Goal: Task Accomplishment & Management: Manage account settings

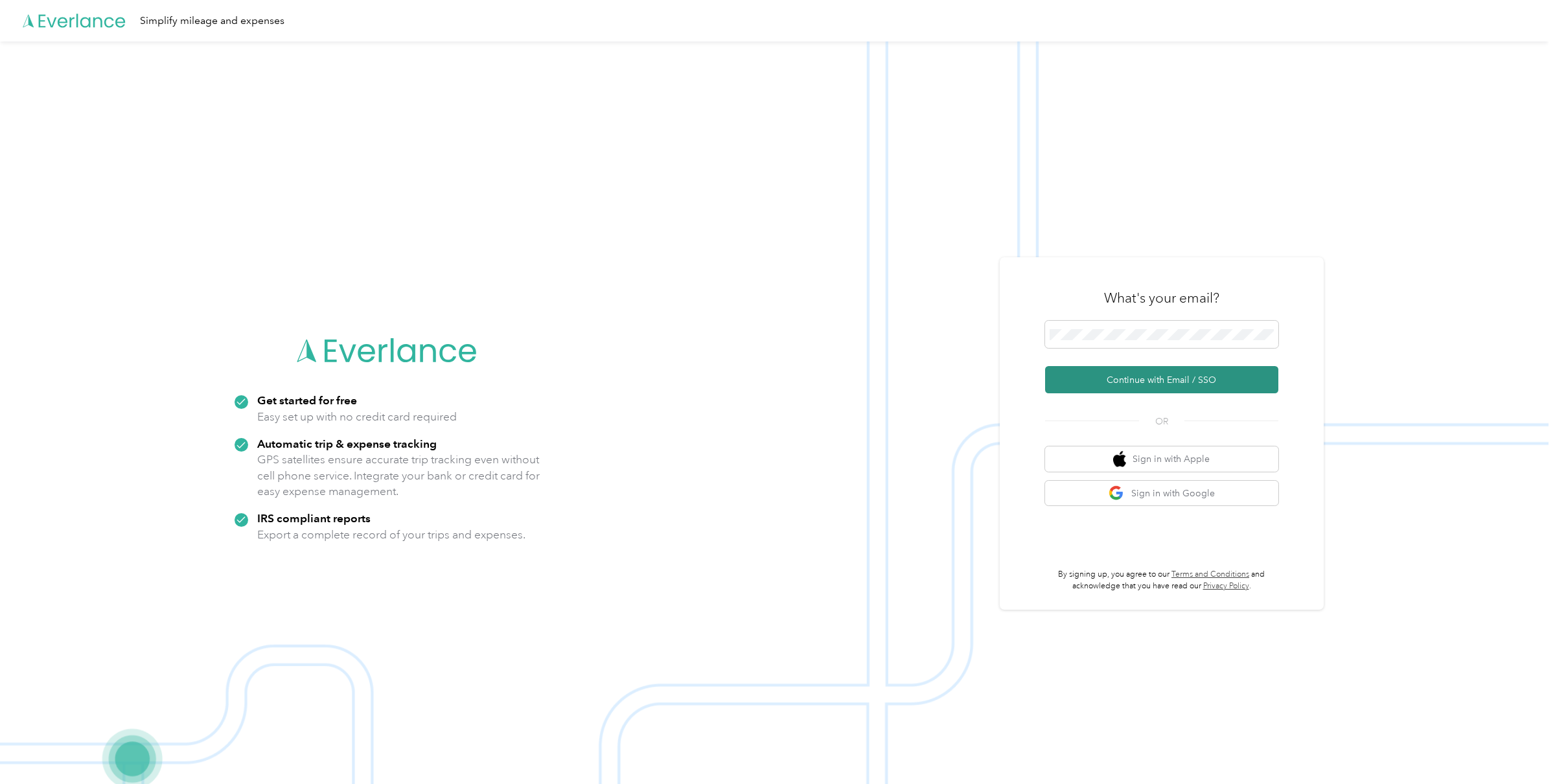
click at [1109, 383] on button "Continue with Email / SSO" at bounding box center [1162, 379] width 233 height 27
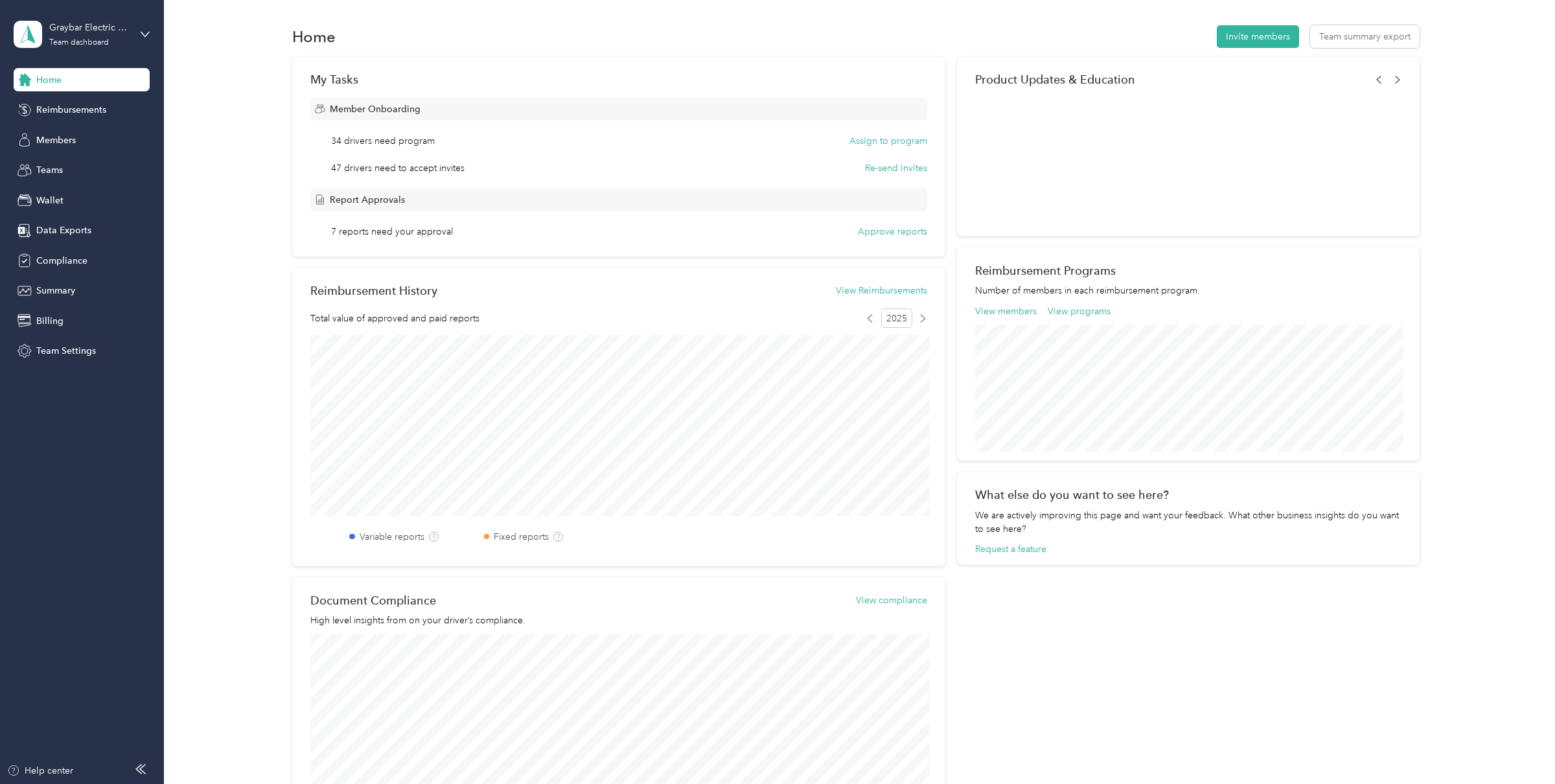
click at [226, 85] on div "My Tasks Member Onboarding 34 drivers need program Assign to program 47 drivers…" at bounding box center [855, 439] width 1353 height 765
click at [52, 143] on span "Members" at bounding box center [56, 140] width 39 height 14
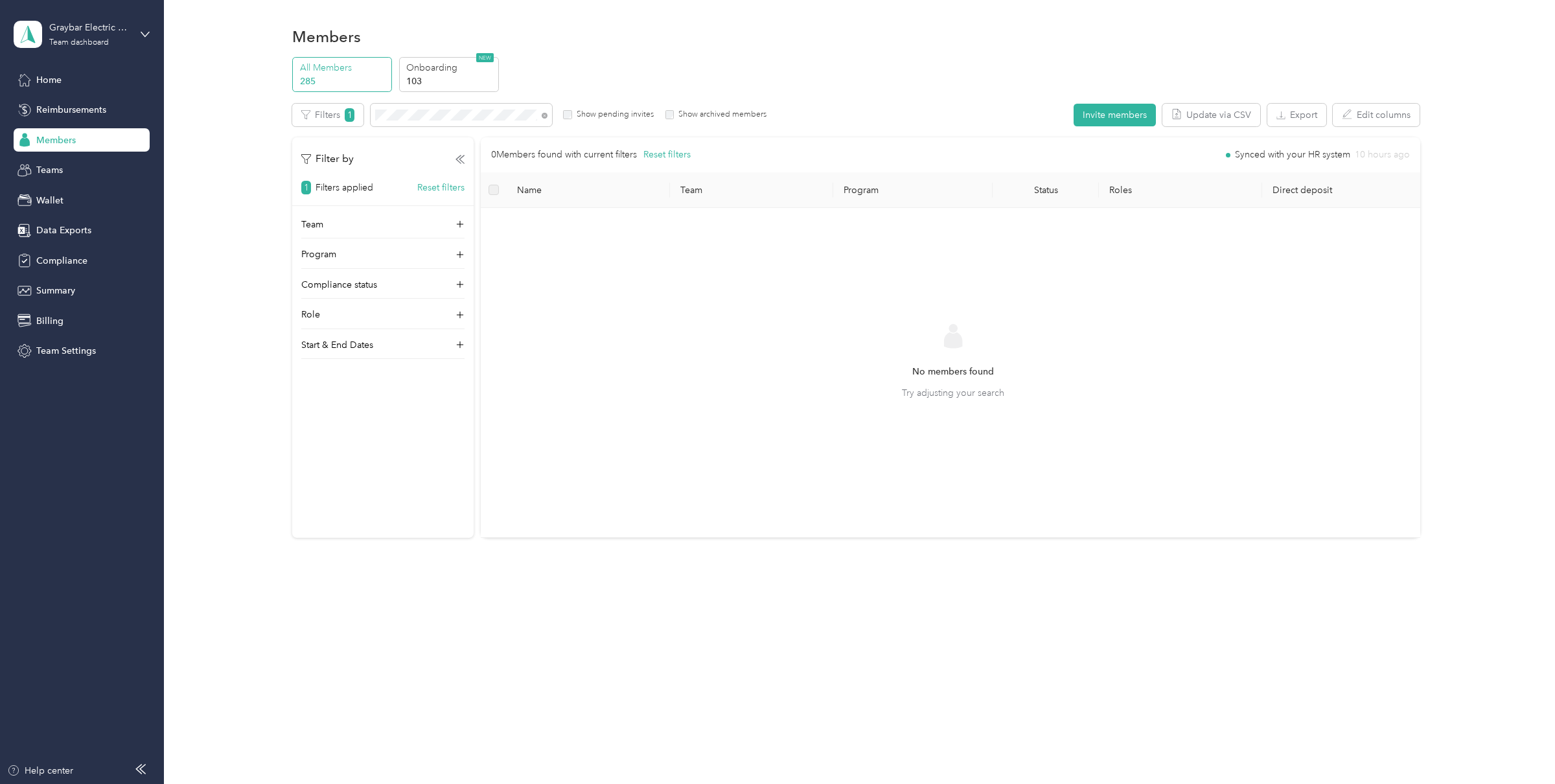
click at [596, 115] on label "Show pending invites" at bounding box center [613, 115] width 82 height 11
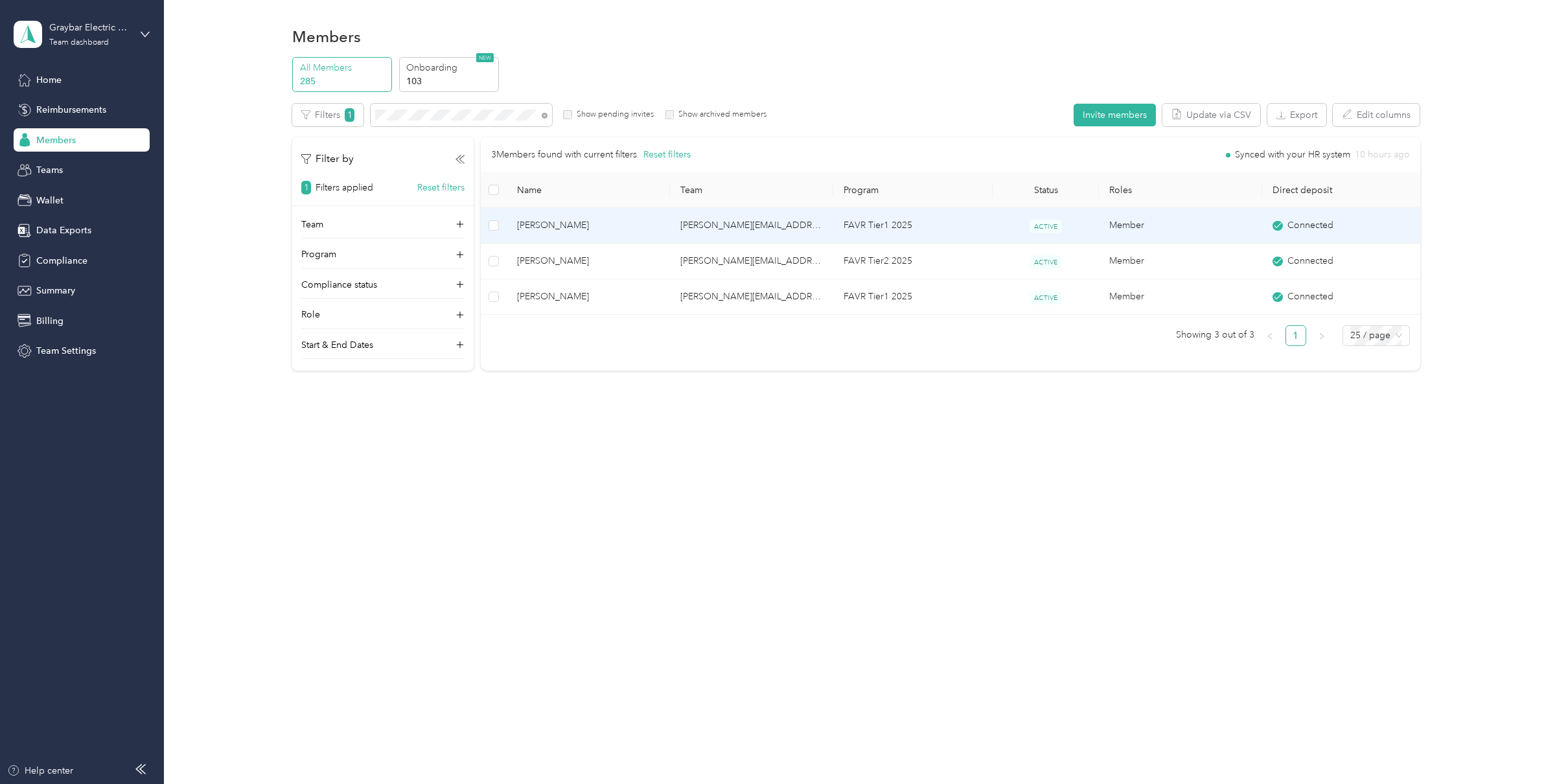
click at [545, 227] on span "[PERSON_NAME]" at bounding box center [588, 225] width 143 height 14
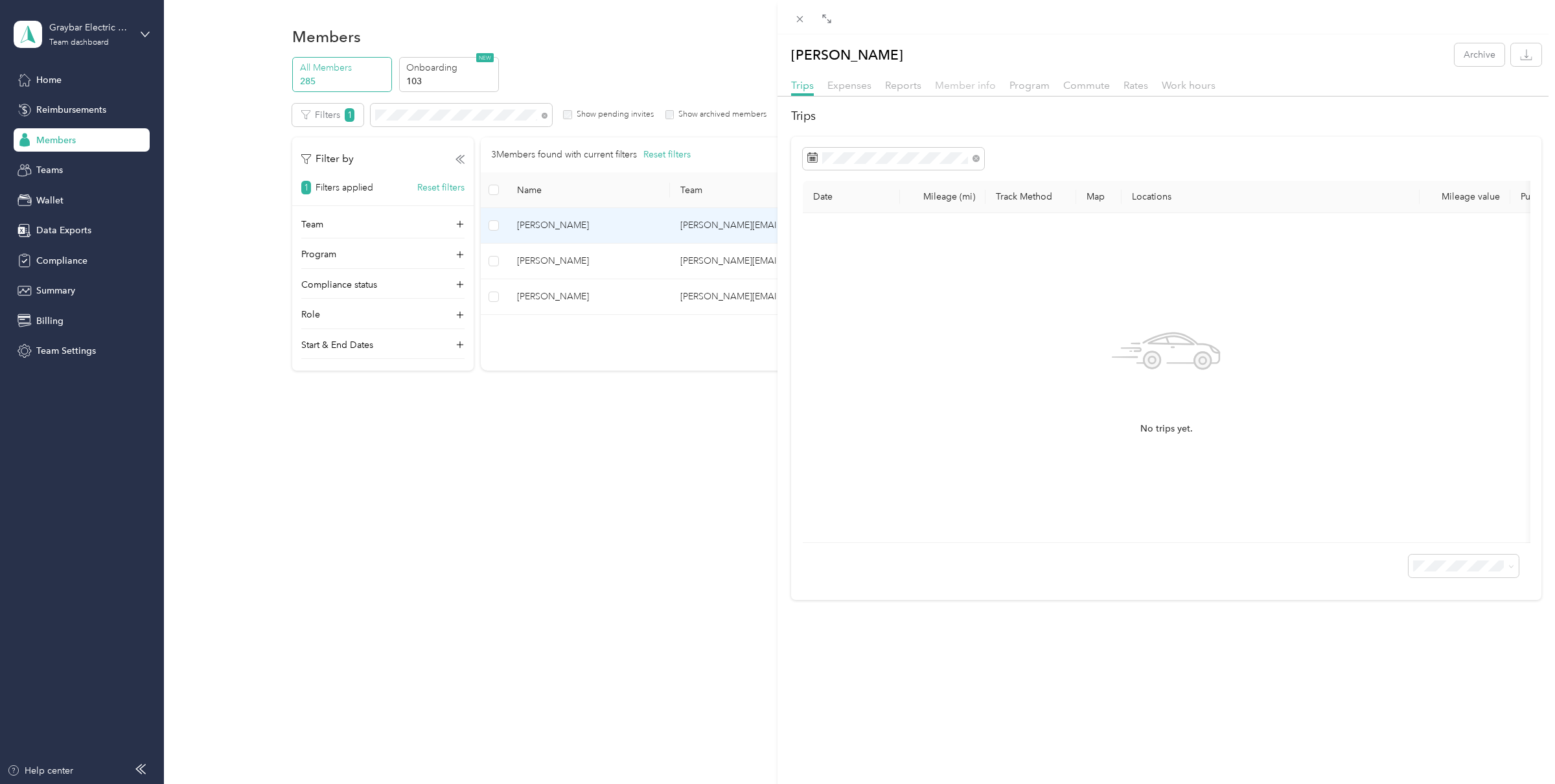
click at [966, 87] on span "Member info" at bounding box center [965, 85] width 61 height 12
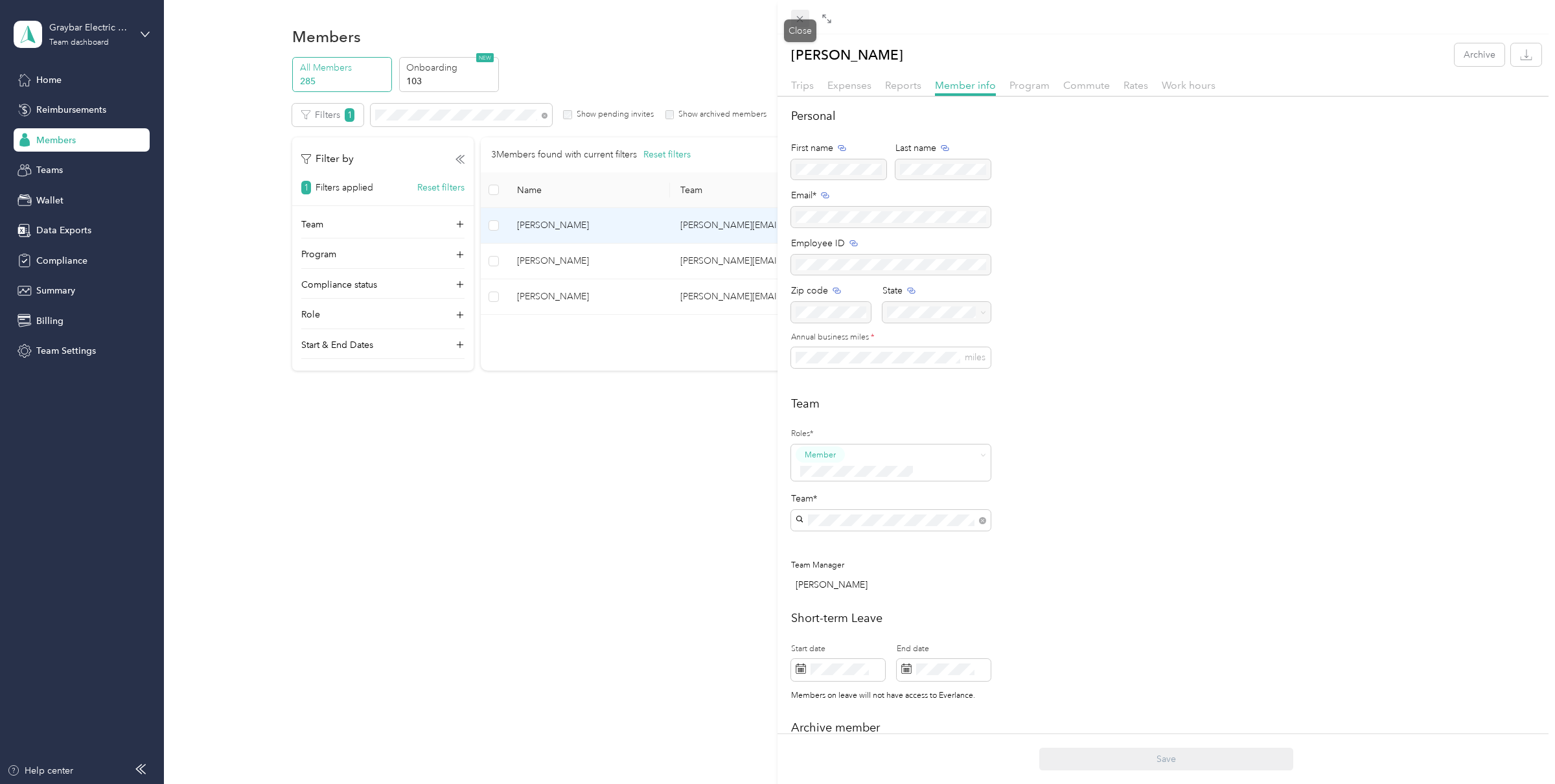
click at [799, 16] on icon at bounding box center [799, 19] width 11 height 11
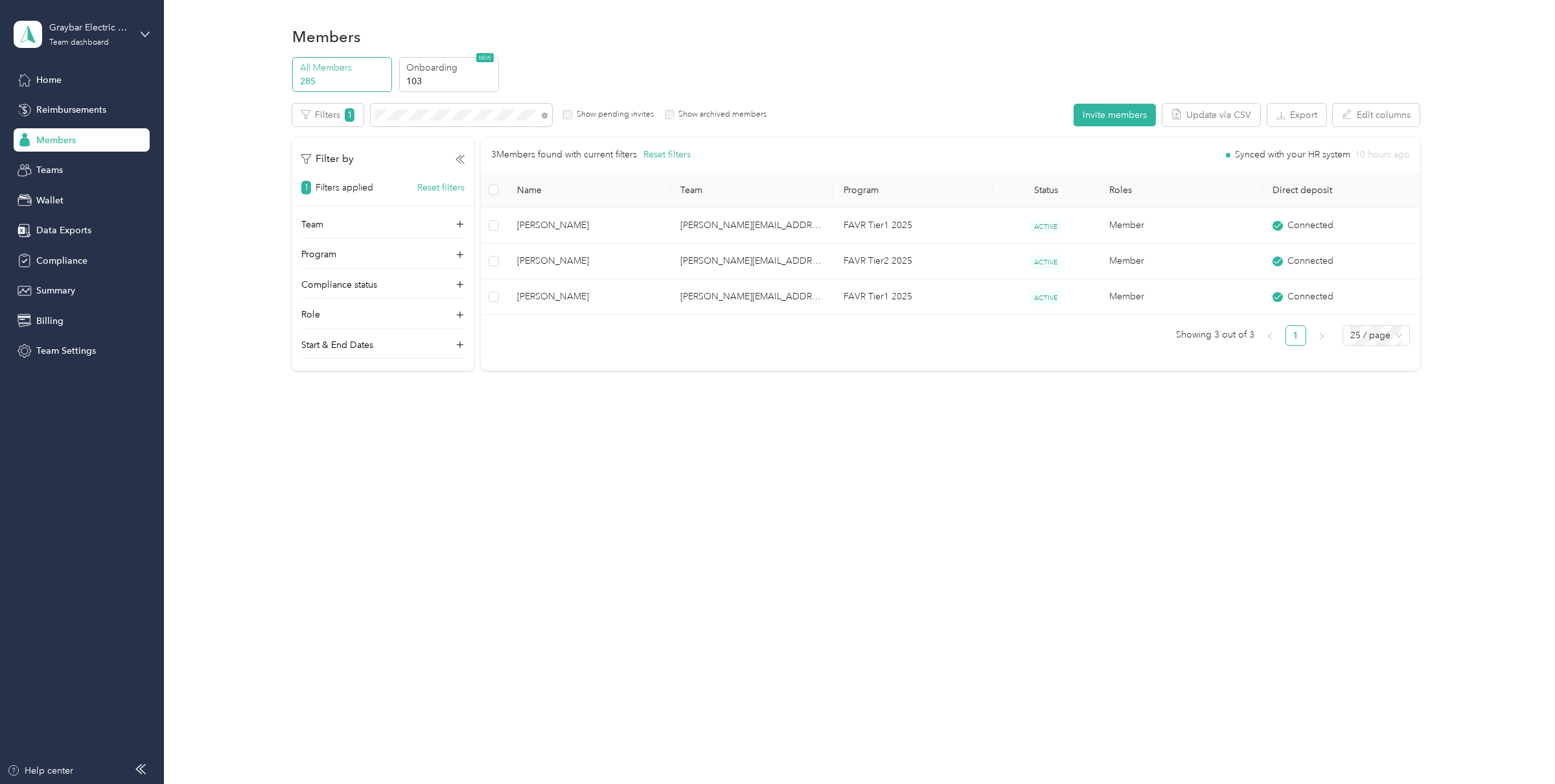
click at [209, 163] on div "All Members 285 Onboarding 103 NEW Edit role Edit team Edit program Export Sele…" at bounding box center [855, 219] width 1353 height 325
click at [543, 117] on icon at bounding box center [545, 115] width 6 height 6
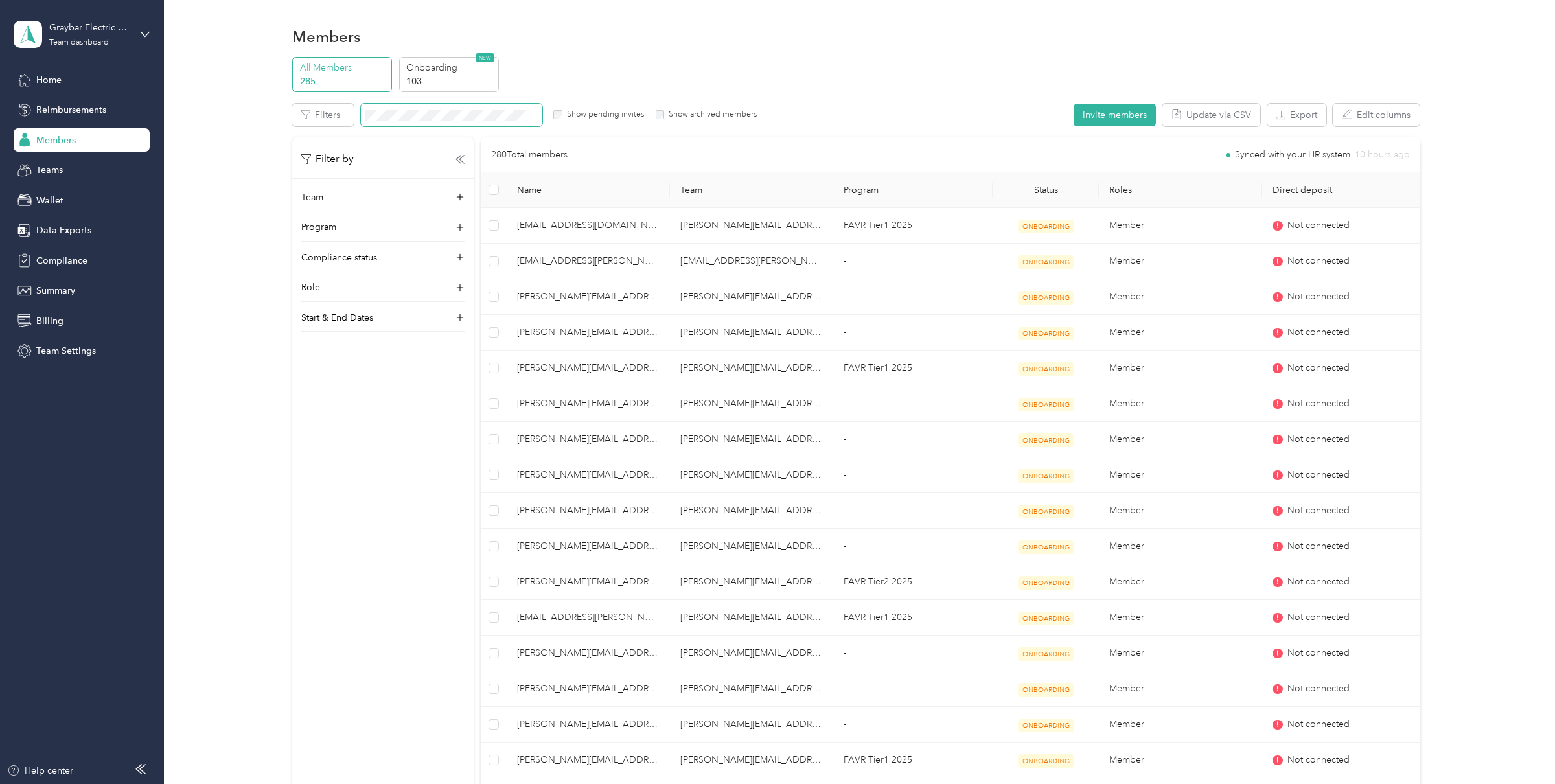
click at [212, 172] on div "All Members 285 Onboarding 103 NEW Edit role Edit team Edit program Export Sele…" at bounding box center [855, 604] width 1353 height 1095
click at [49, 169] on span "Teams" at bounding box center [50, 170] width 27 height 14
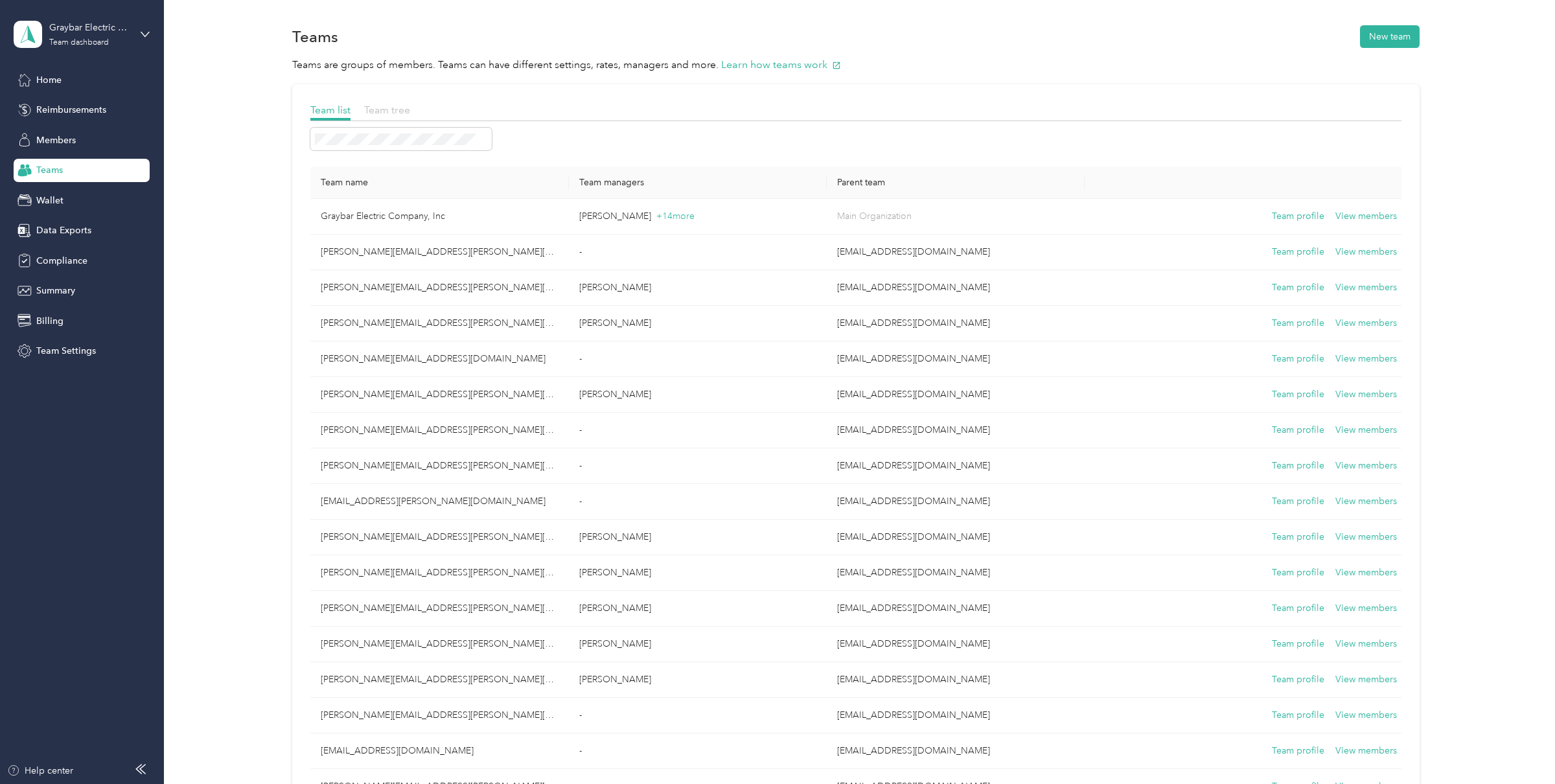
click at [394, 114] on span "Team tree" at bounding box center [387, 109] width 46 height 12
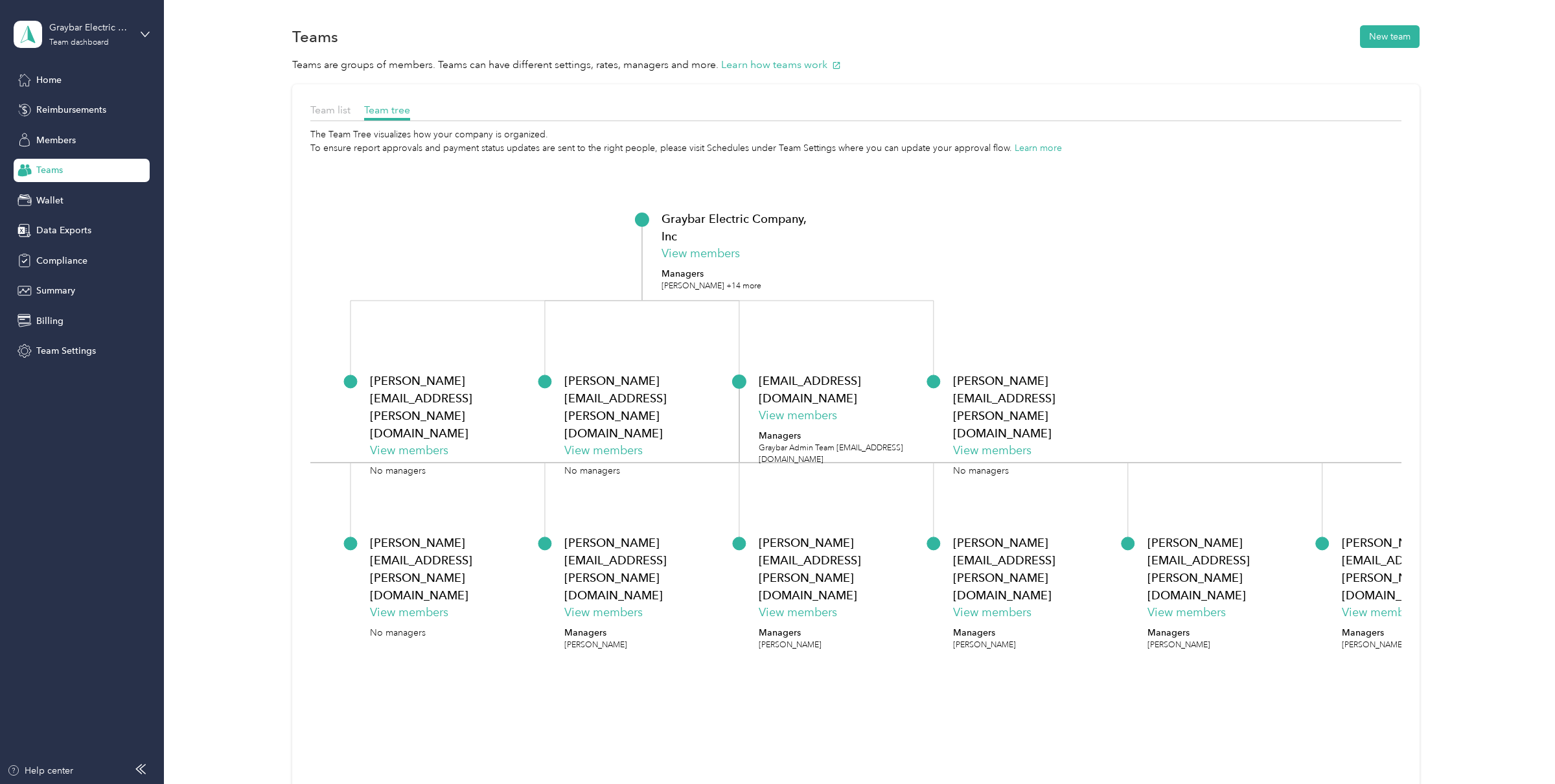
drag, startPoint x: 512, startPoint y: 239, endPoint x: 771, endPoint y: 242, distance: 259.0
click at [771, 241] on icon "Graybar Electric Company, Inc View members Managers [PERSON_NAME] +14 more [PER…" at bounding box center [856, 507] width 1091 height 705
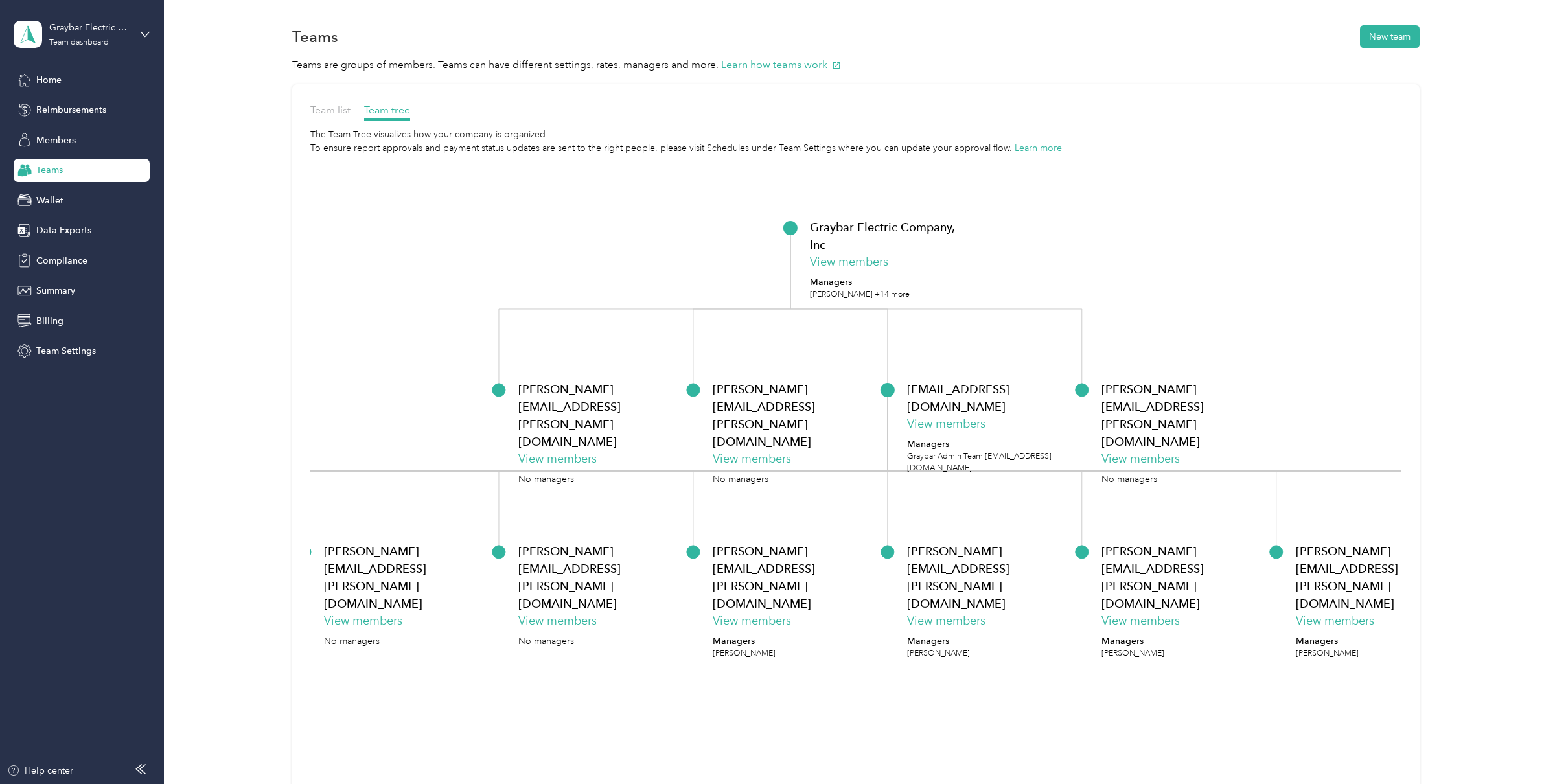
drag, startPoint x: 639, startPoint y: 263, endPoint x: 535, endPoint y: 270, distance: 104.2
click at [535, 270] on icon "Graybar Electric Company, Inc View members Managers [PERSON_NAME] +14 more [PER…" at bounding box center [856, 507] width 1091 height 705
click at [44, 80] on span "Home" at bounding box center [49, 80] width 25 height 14
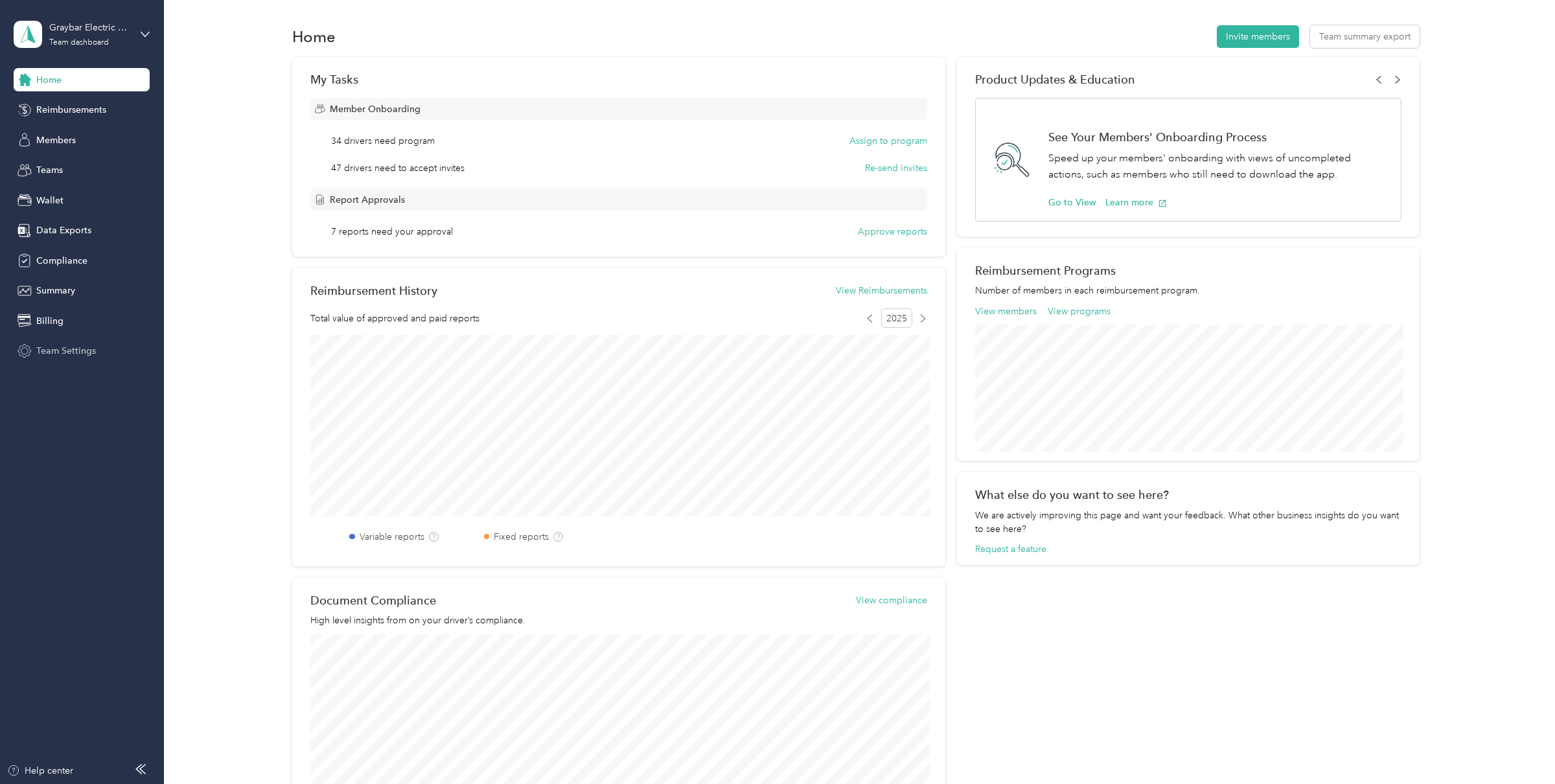
click at [64, 351] on span "Team Settings" at bounding box center [66, 350] width 60 height 14
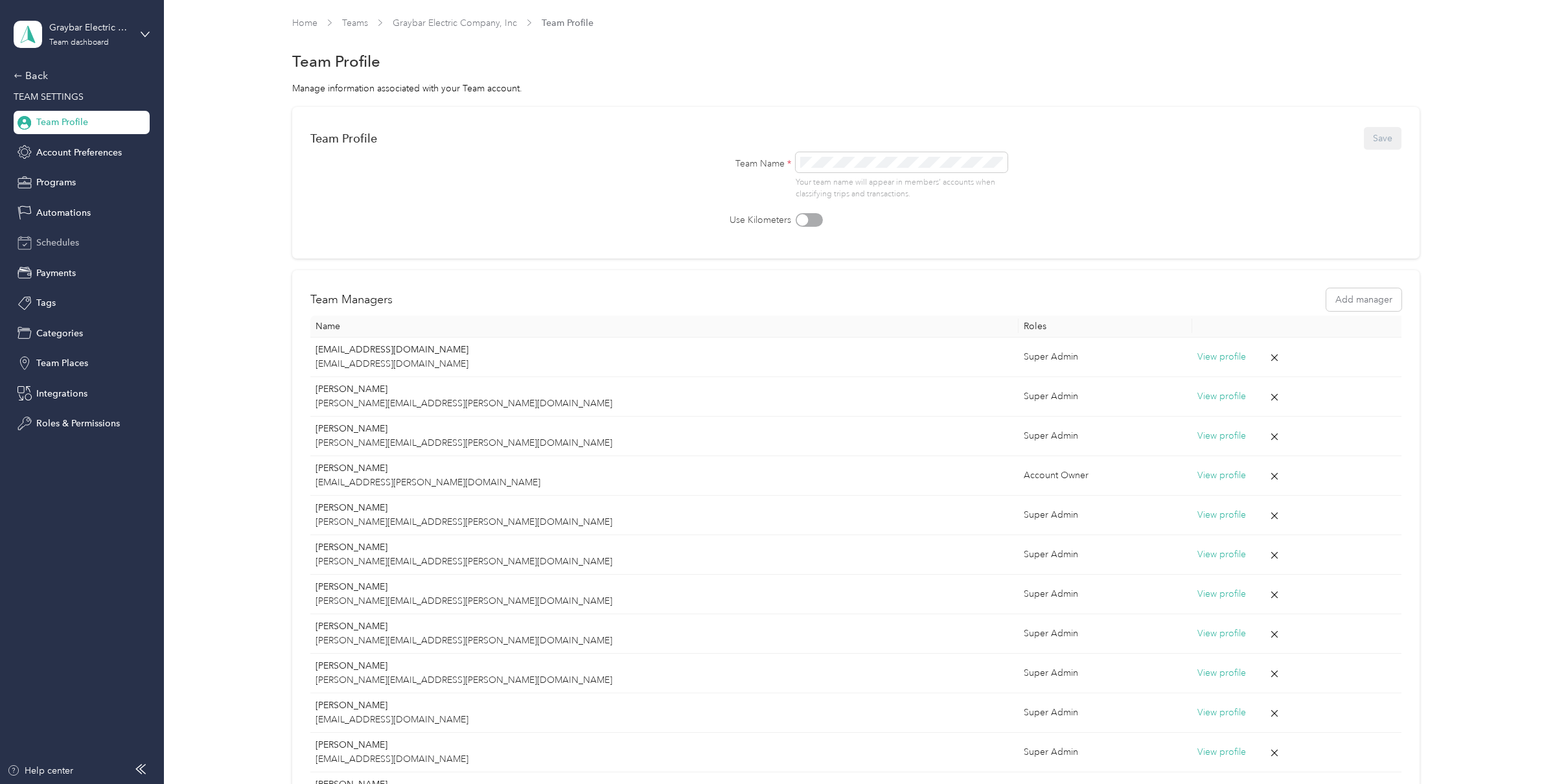
click at [63, 248] on span "Schedules" at bounding box center [58, 242] width 43 height 14
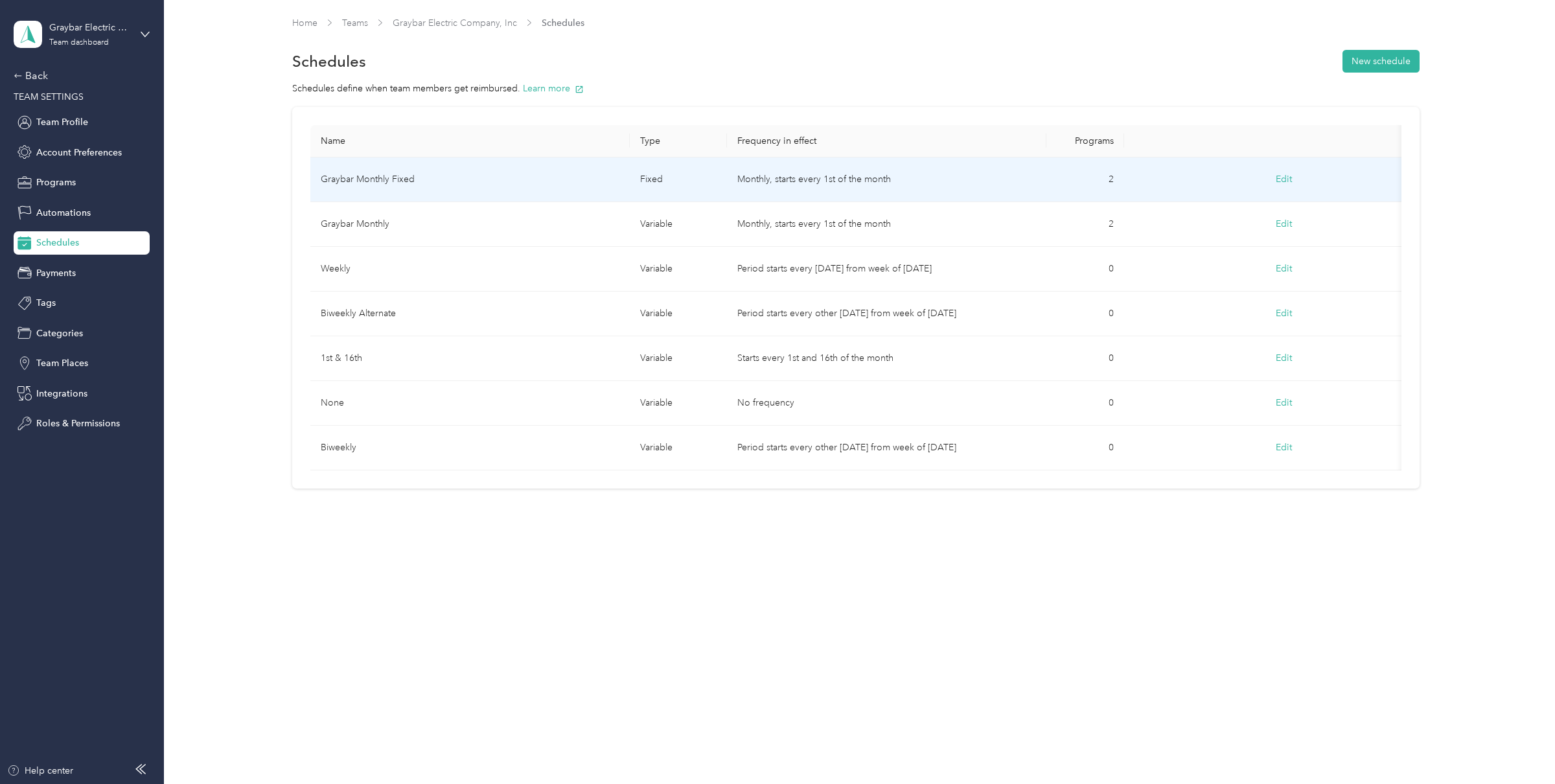
click at [557, 166] on td "Graybar Monthly Fixed" at bounding box center [470, 179] width 319 height 44
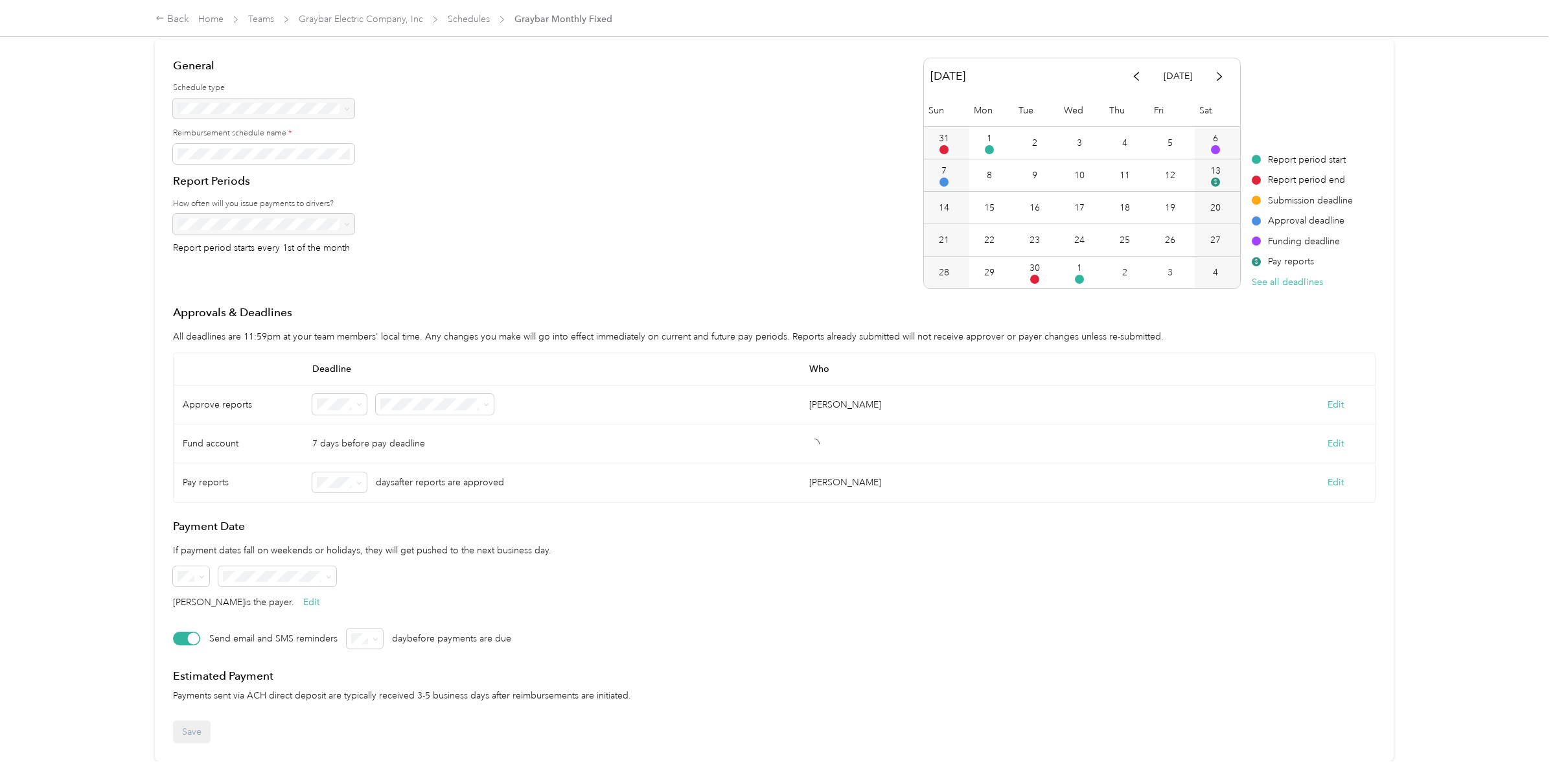
scroll to position [68, 0]
click at [1224, 405] on button "Edit" at bounding box center [1335, 405] width 17 height 14
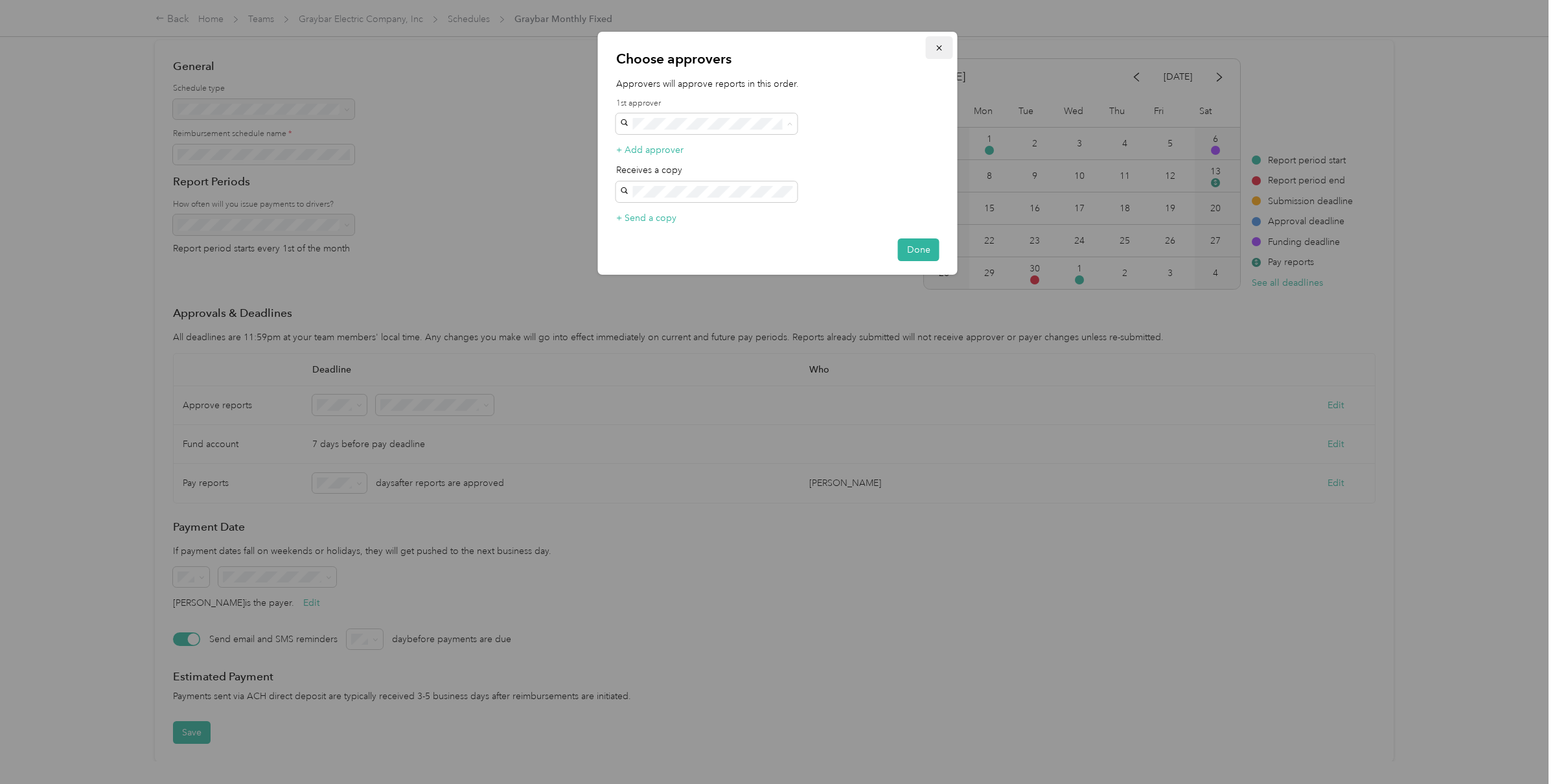
click at [944, 47] on icon "button" at bounding box center [939, 48] width 9 height 9
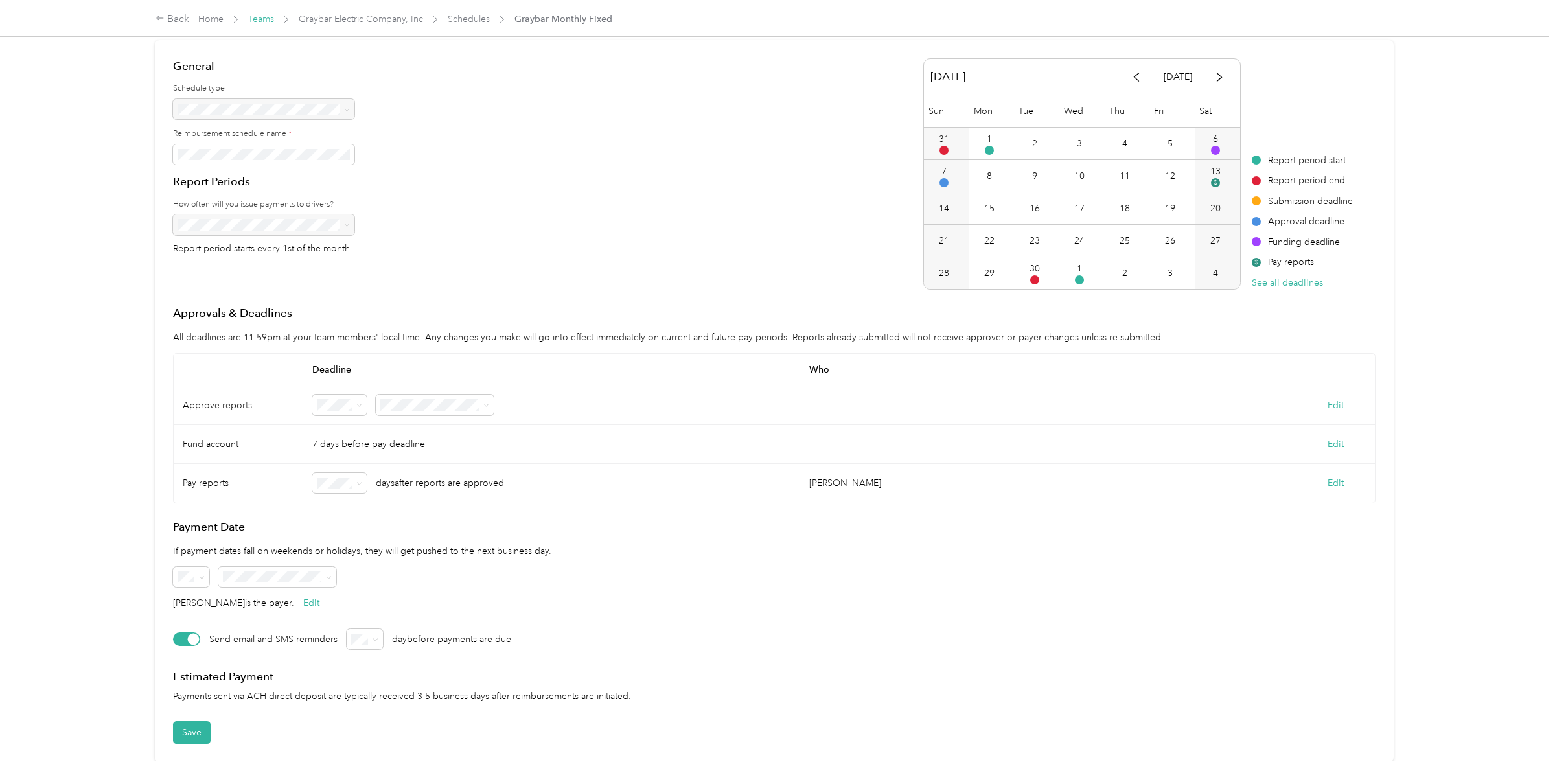
click at [258, 24] on link "Teams" at bounding box center [261, 19] width 26 height 11
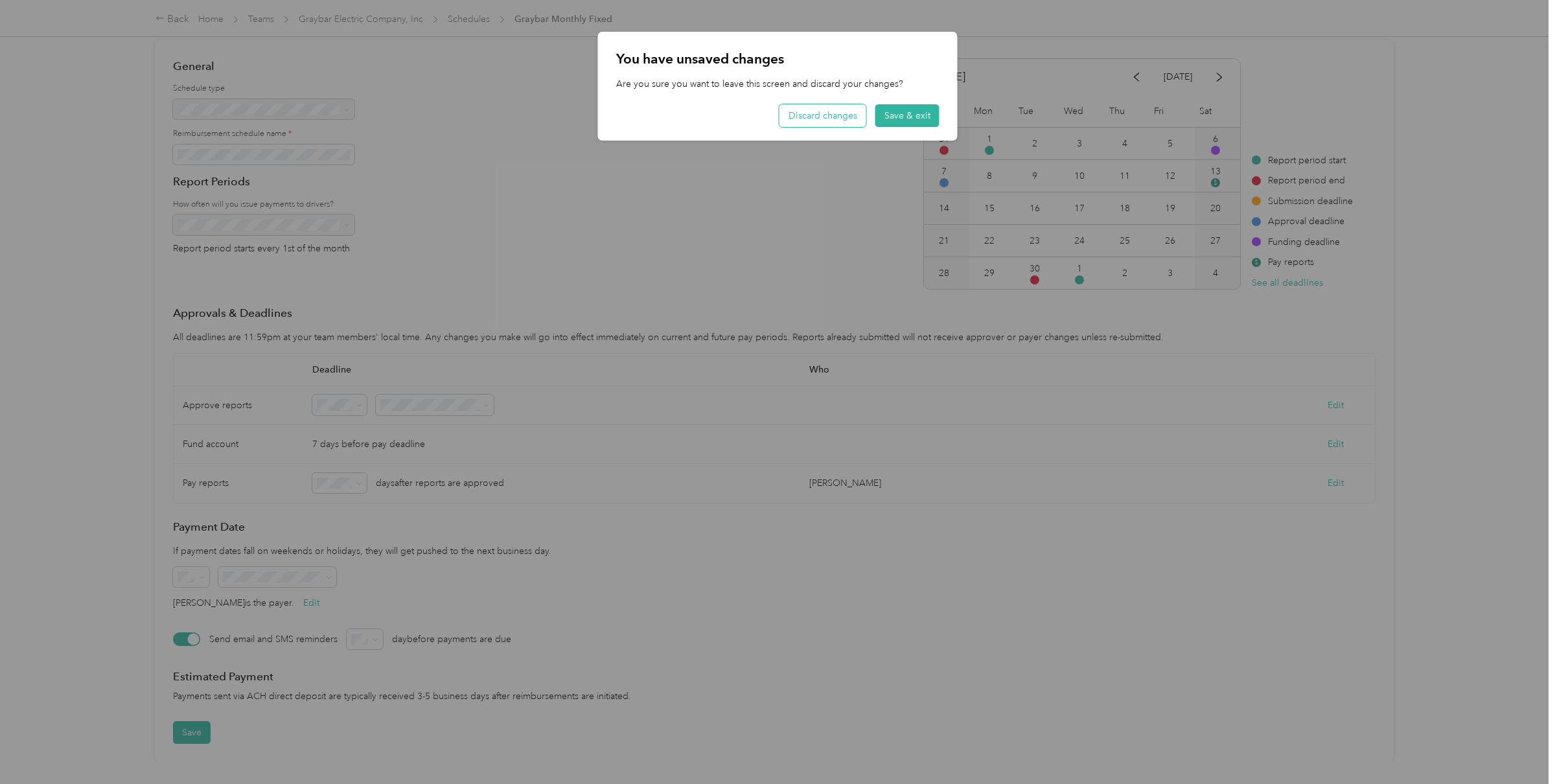
click at [848, 108] on button "Discard changes" at bounding box center [822, 115] width 87 height 23
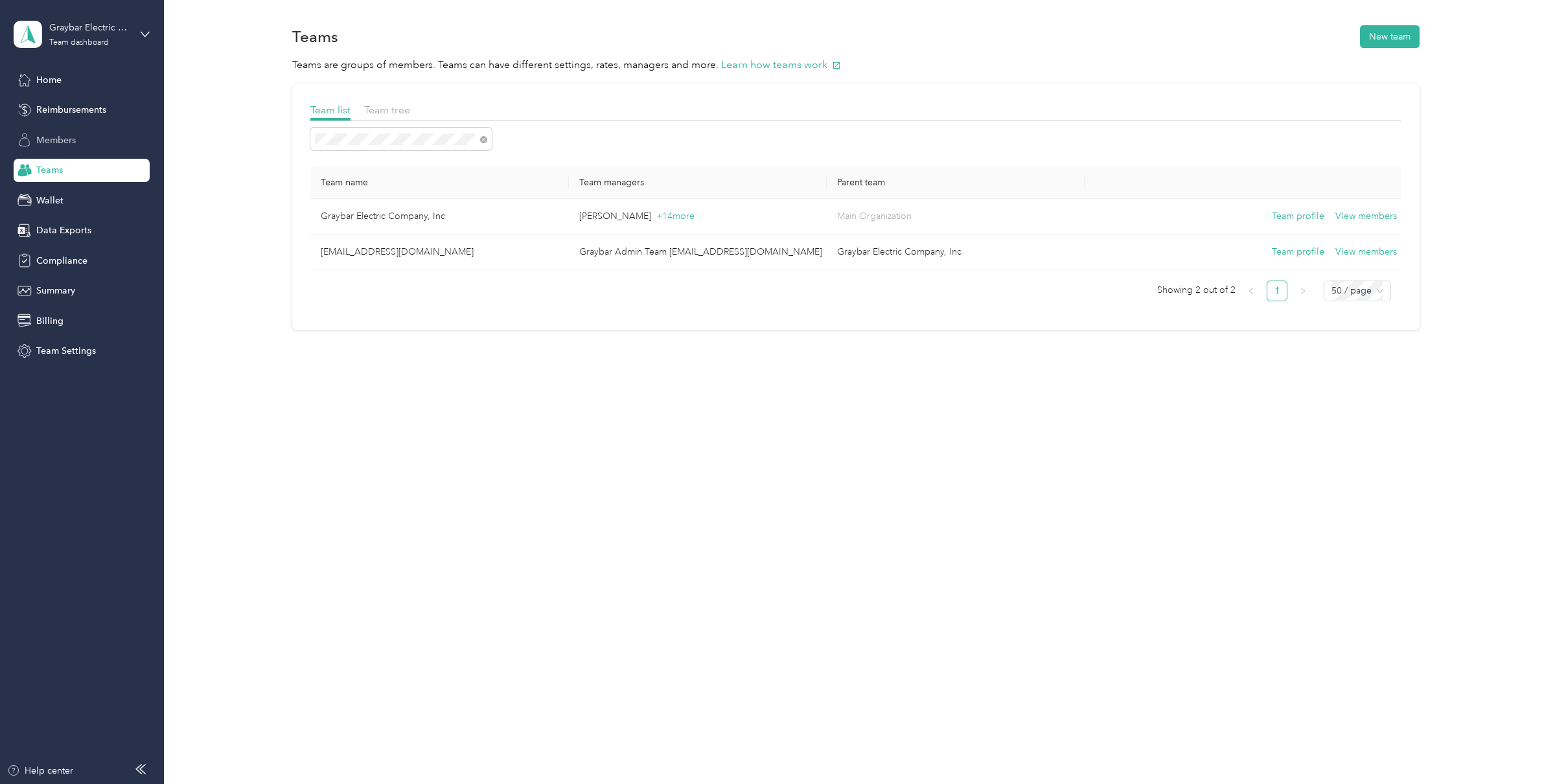
click at [65, 141] on span "Members" at bounding box center [56, 140] width 39 height 14
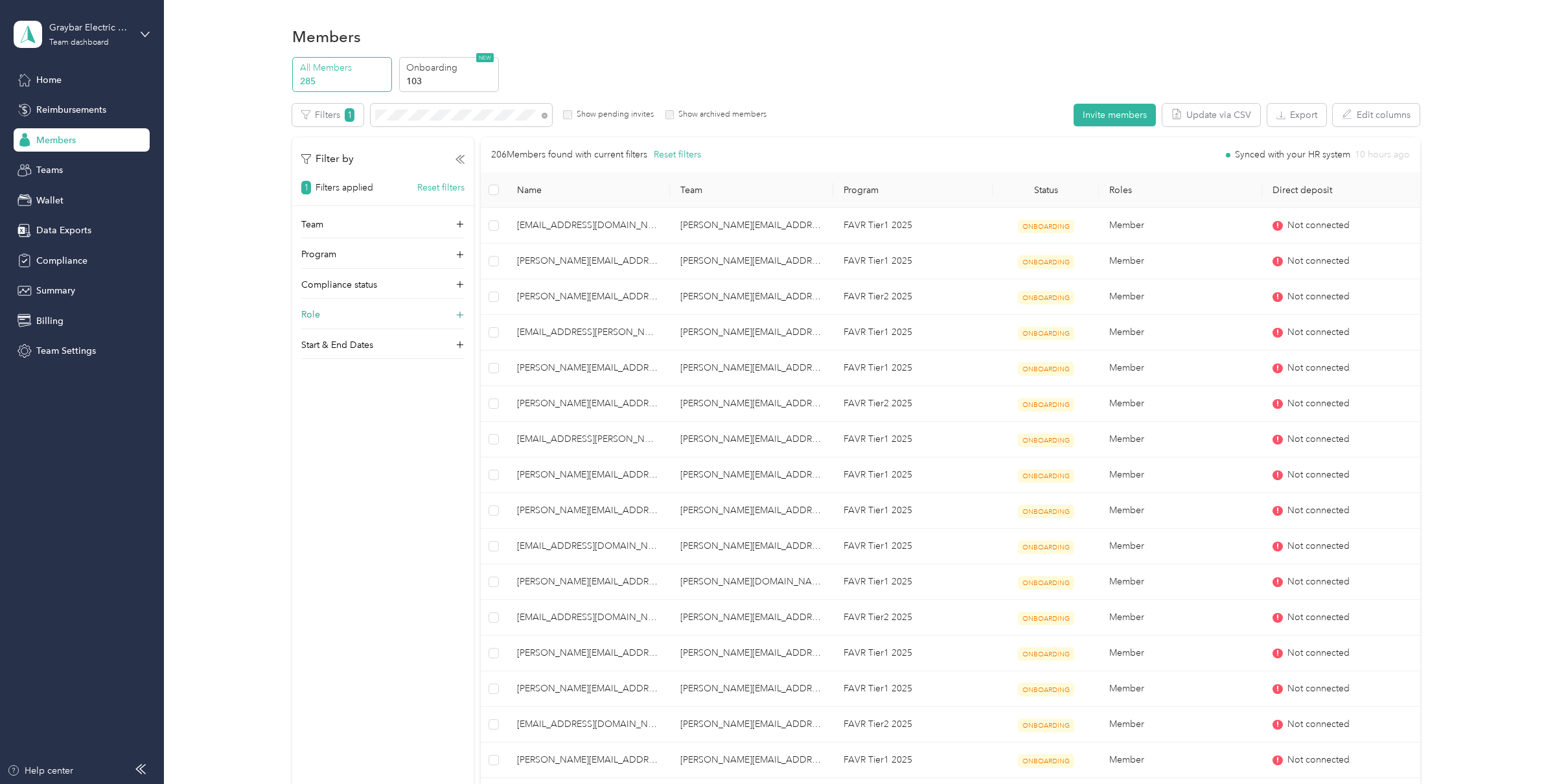
click at [336, 316] on div "Role" at bounding box center [383, 318] width 164 height 21
click at [331, 417] on label "Super Admin" at bounding box center [336, 416] width 50 height 11
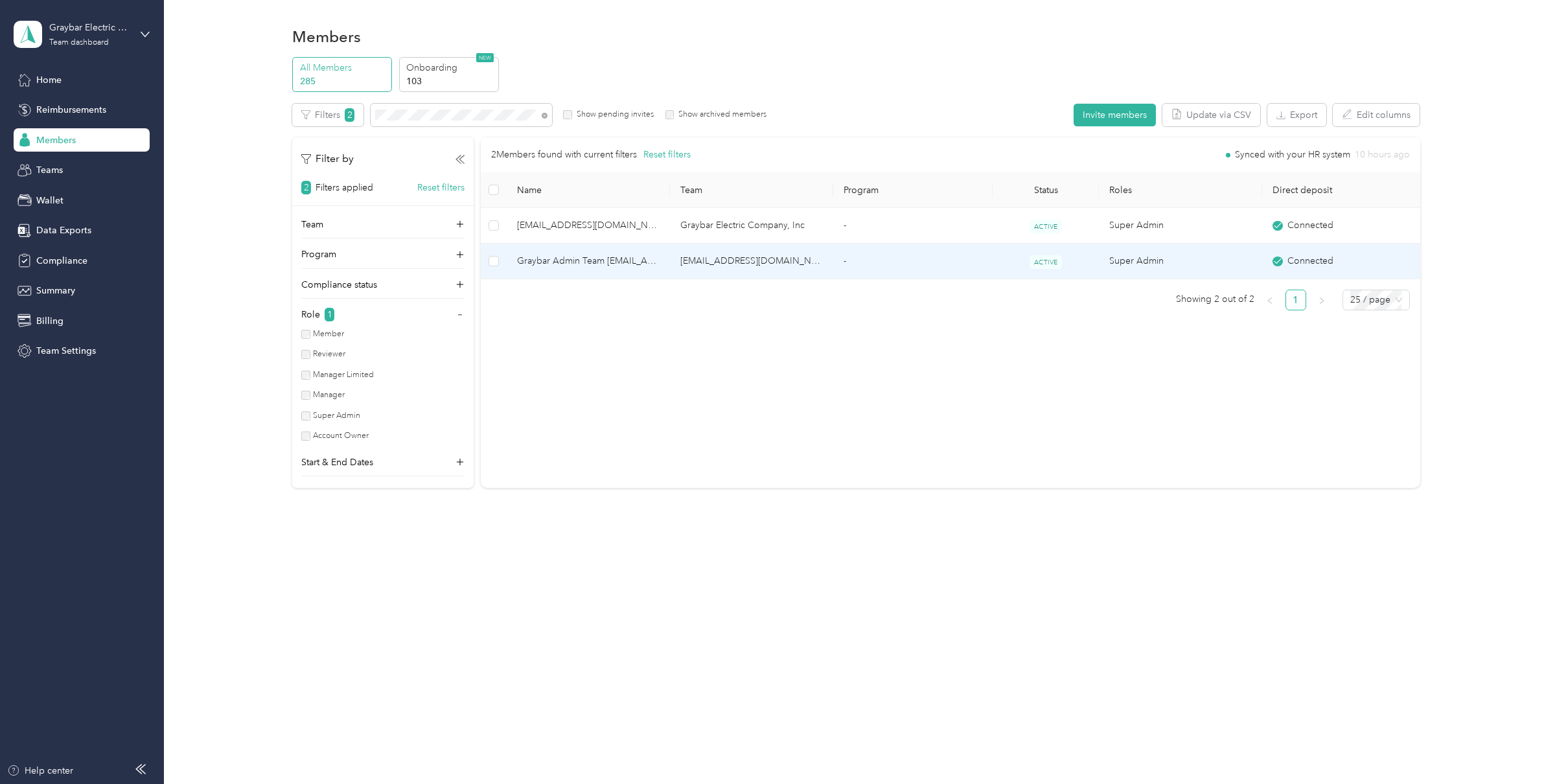
click at [601, 265] on span "Graybar Admin Team [EMAIL_ADDRESS][DOMAIN_NAME]" at bounding box center [588, 261] width 143 height 14
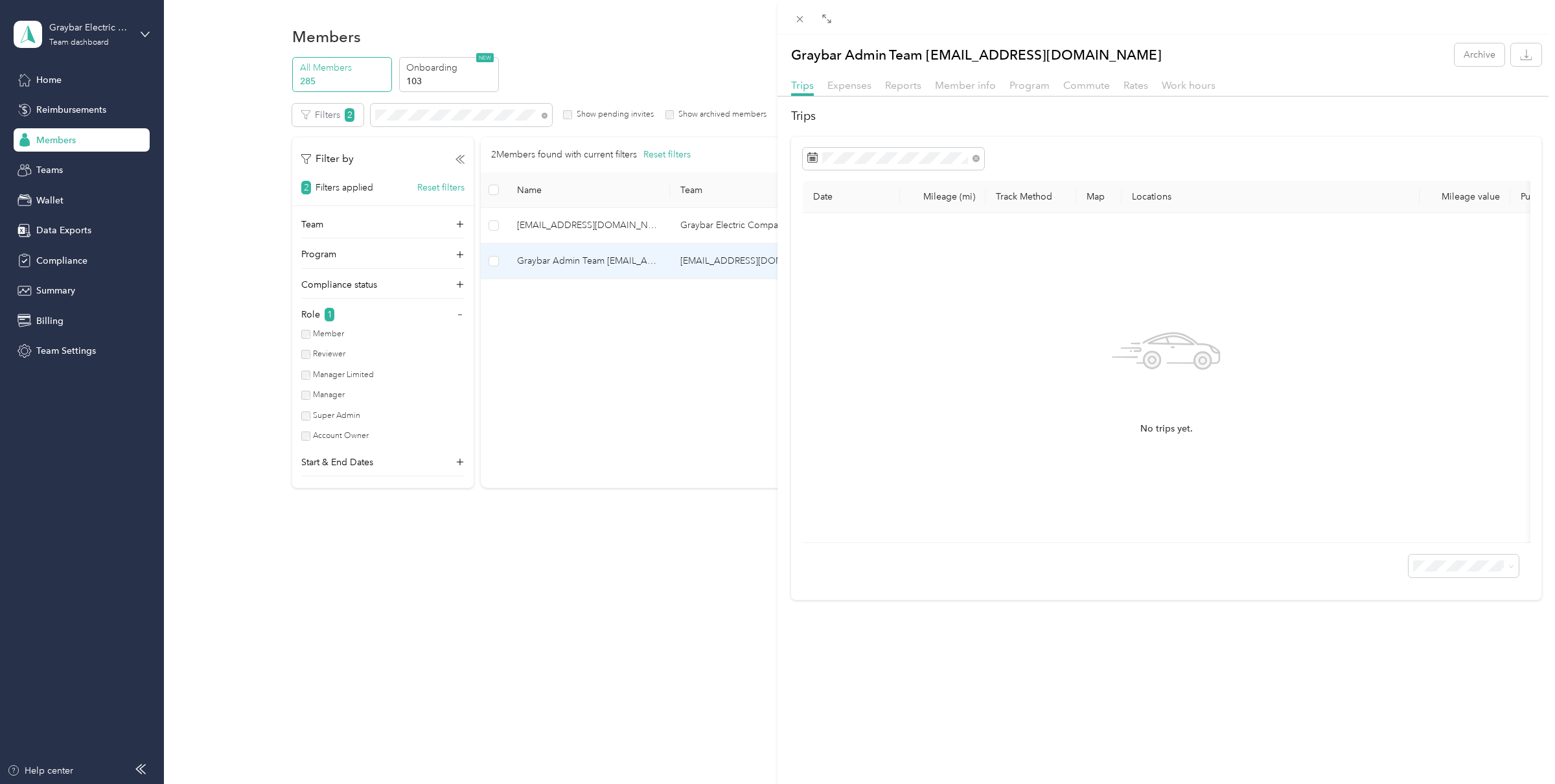
click at [948, 77] on div "Member info" at bounding box center [965, 85] width 61 height 16
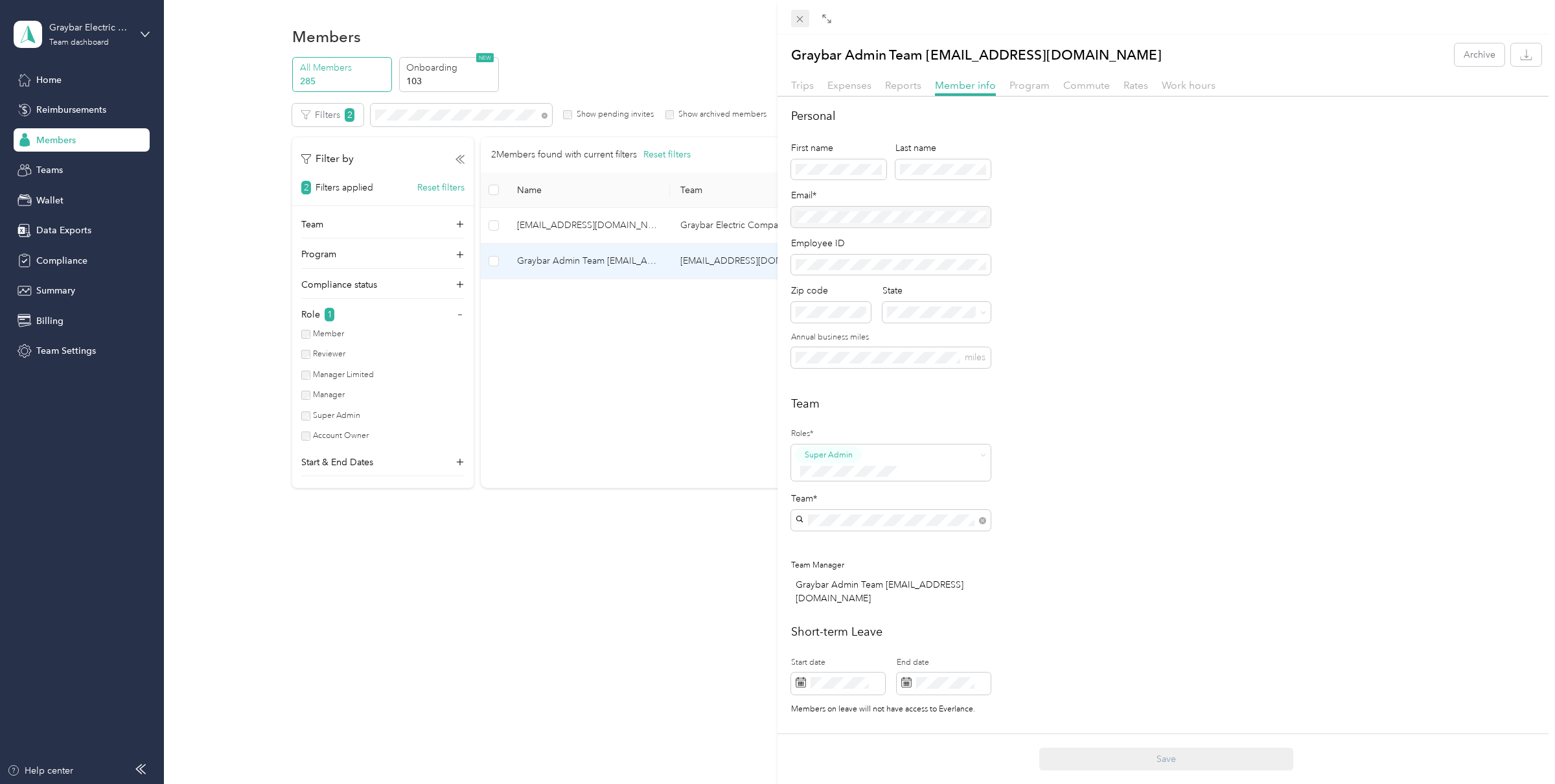
click at [799, 22] on icon at bounding box center [799, 19] width 11 height 11
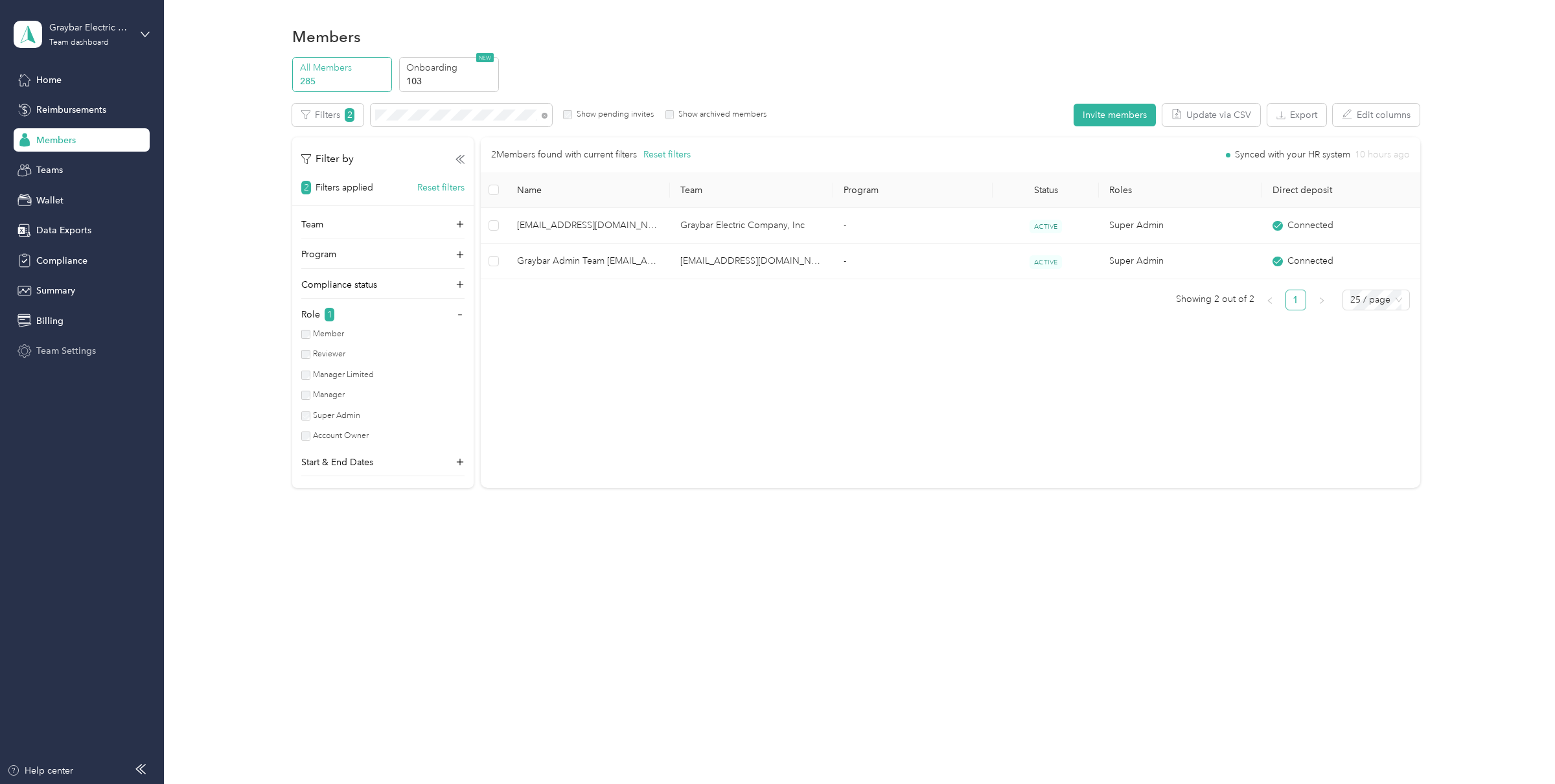
click at [70, 339] on div "Team Settings" at bounding box center [82, 351] width 136 height 24
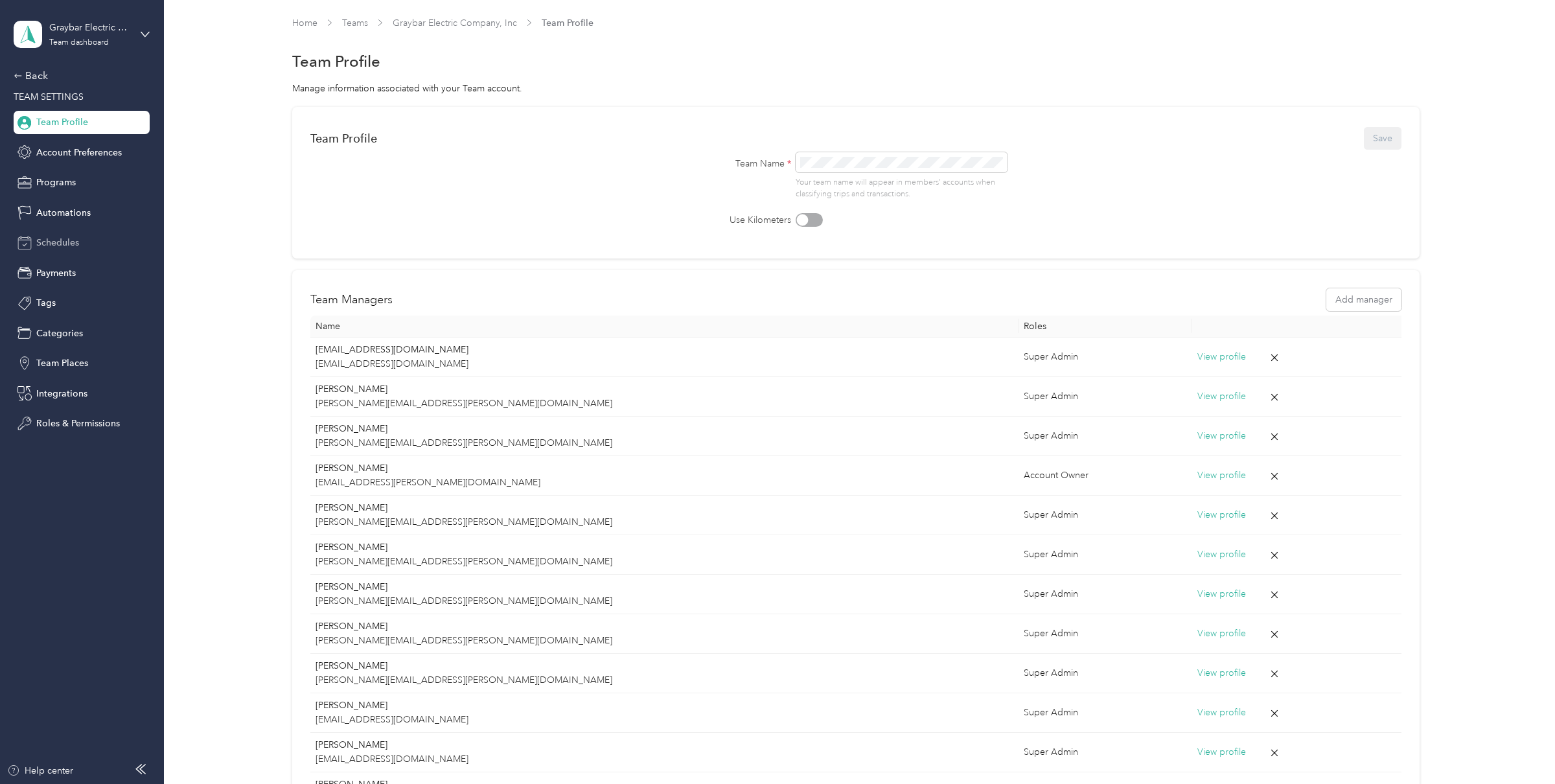
click at [60, 242] on span "Schedules" at bounding box center [58, 242] width 43 height 14
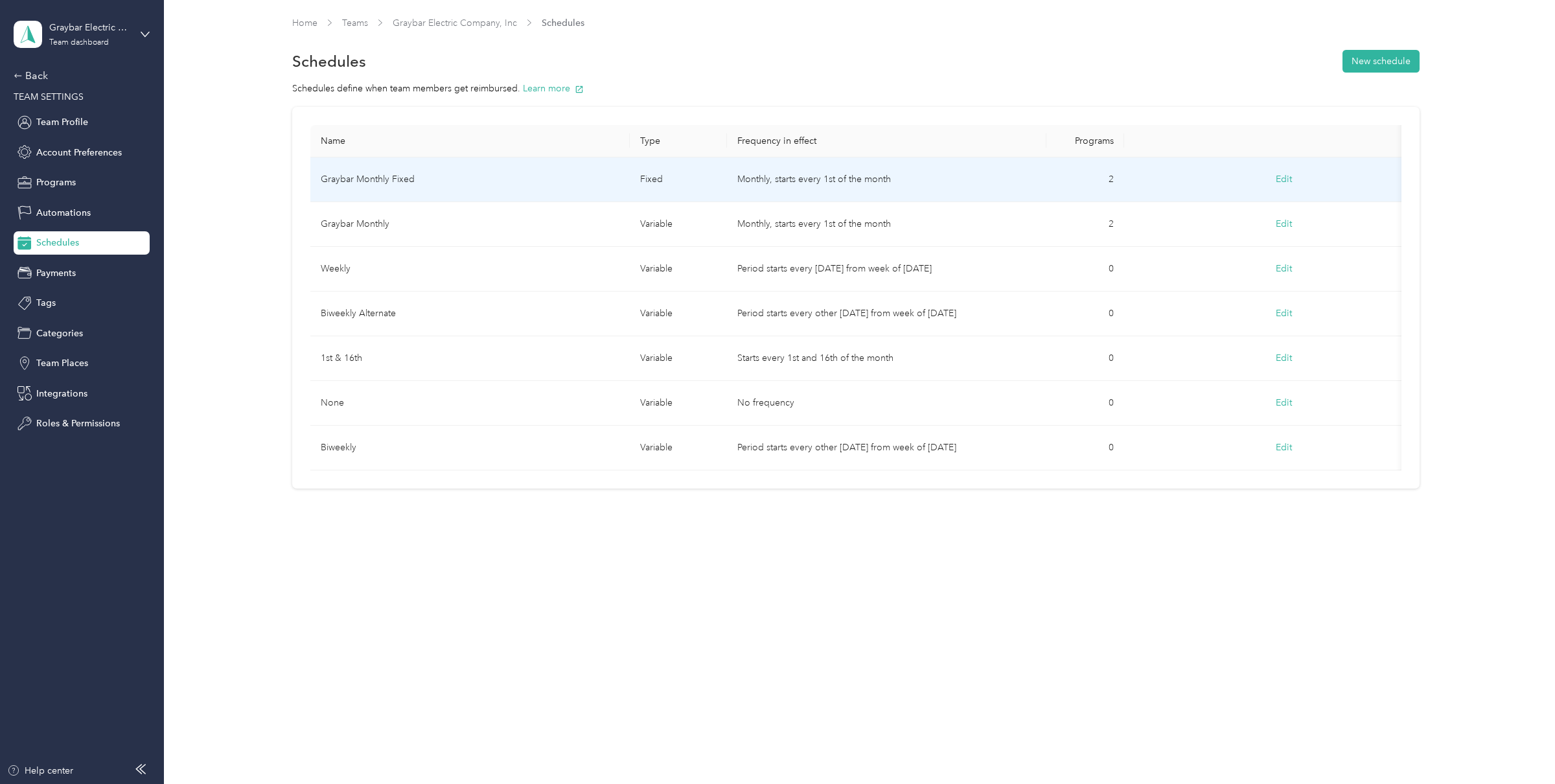
click at [600, 171] on td "Graybar Monthly Fixed" at bounding box center [470, 179] width 319 height 44
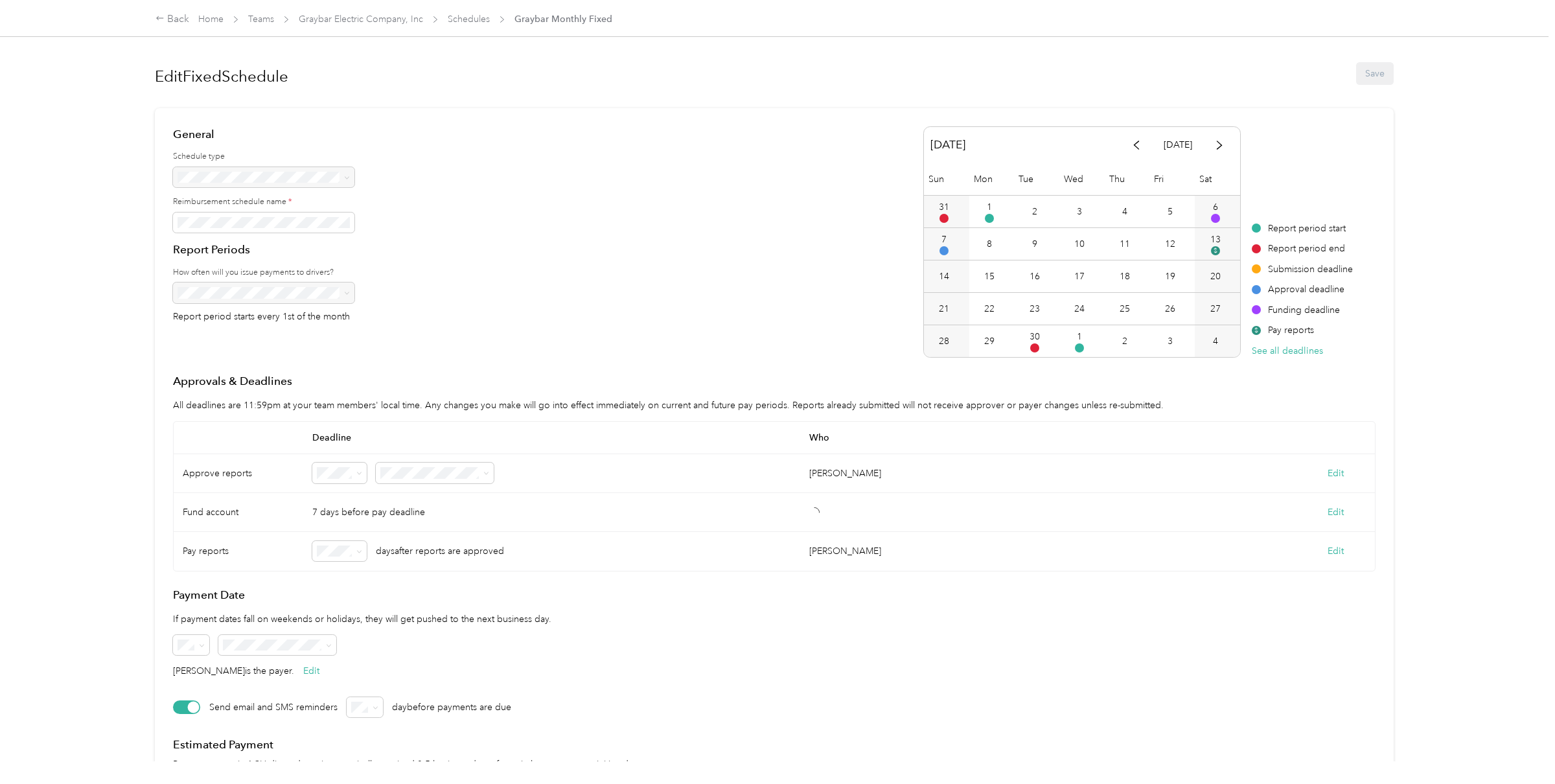
scroll to position [70, 0]
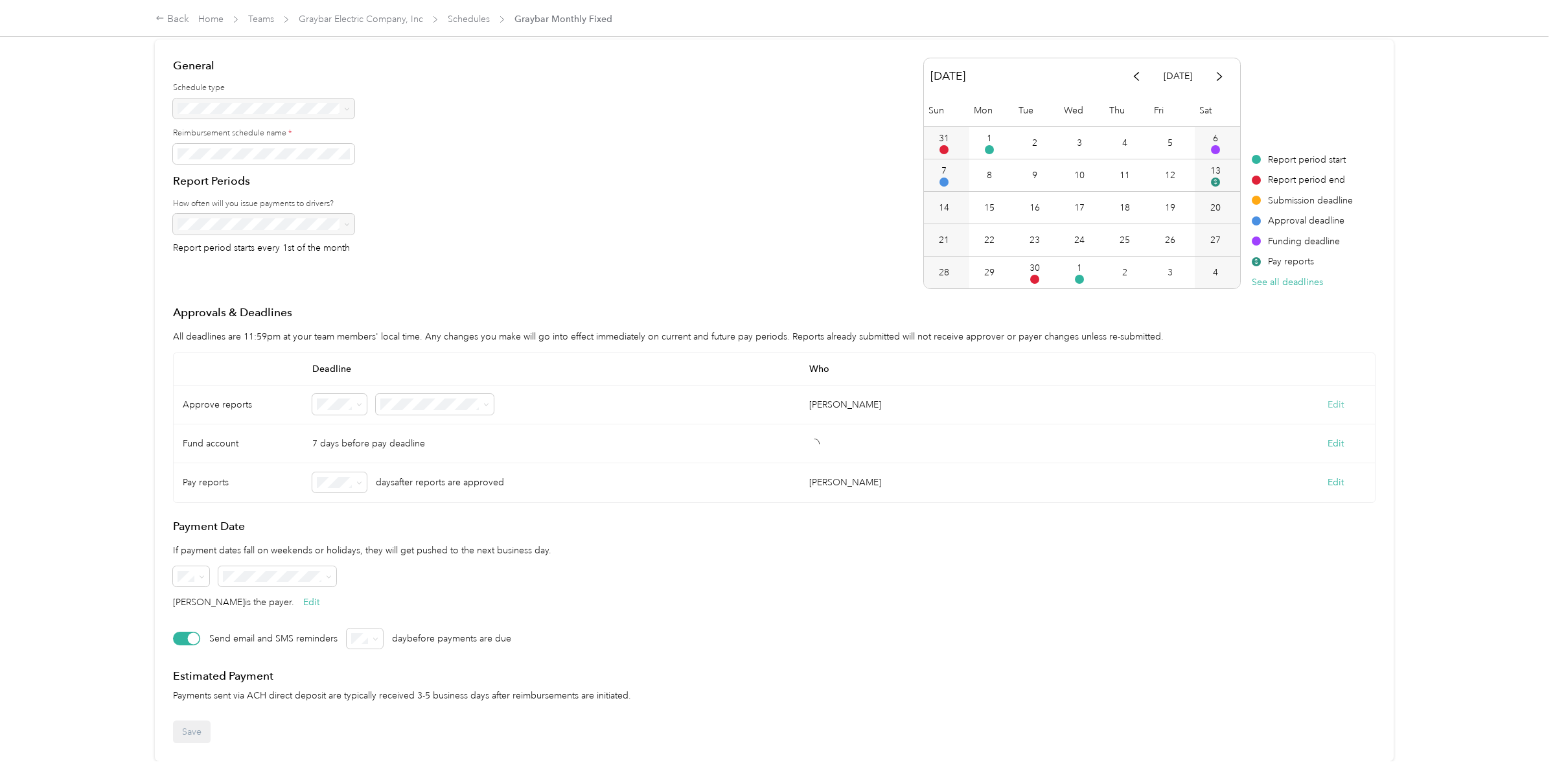
click at [1224, 404] on button "Edit" at bounding box center [1335, 404] width 17 height 14
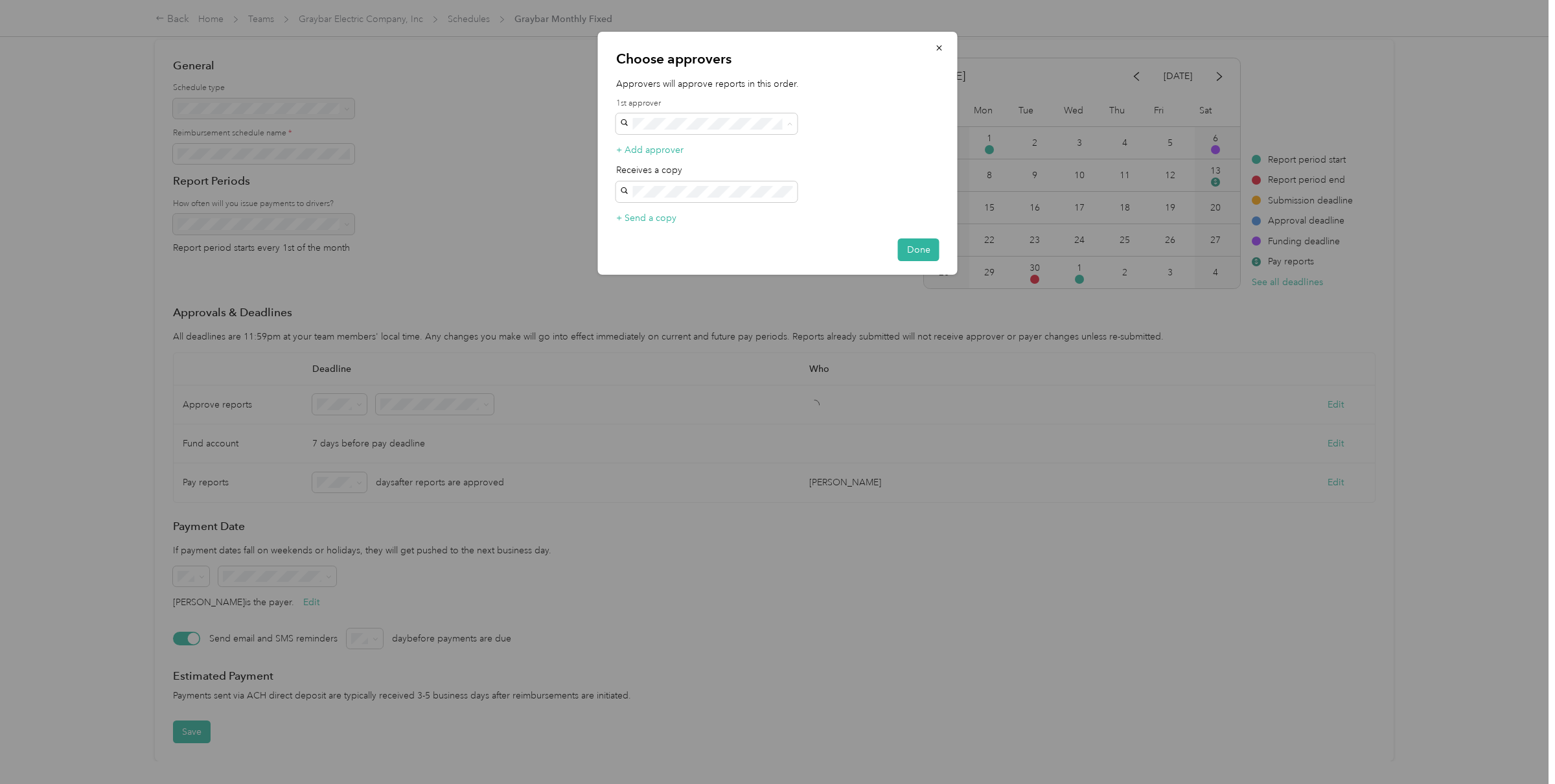
click at [697, 184] on span "Graybar Admin Team [EMAIL_ADDRESS][DOMAIN_NAME]" at bounding box center [700, 176] width 153 height 24
click at [910, 244] on button "Done" at bounding box center [919, 250] width 42 height 23
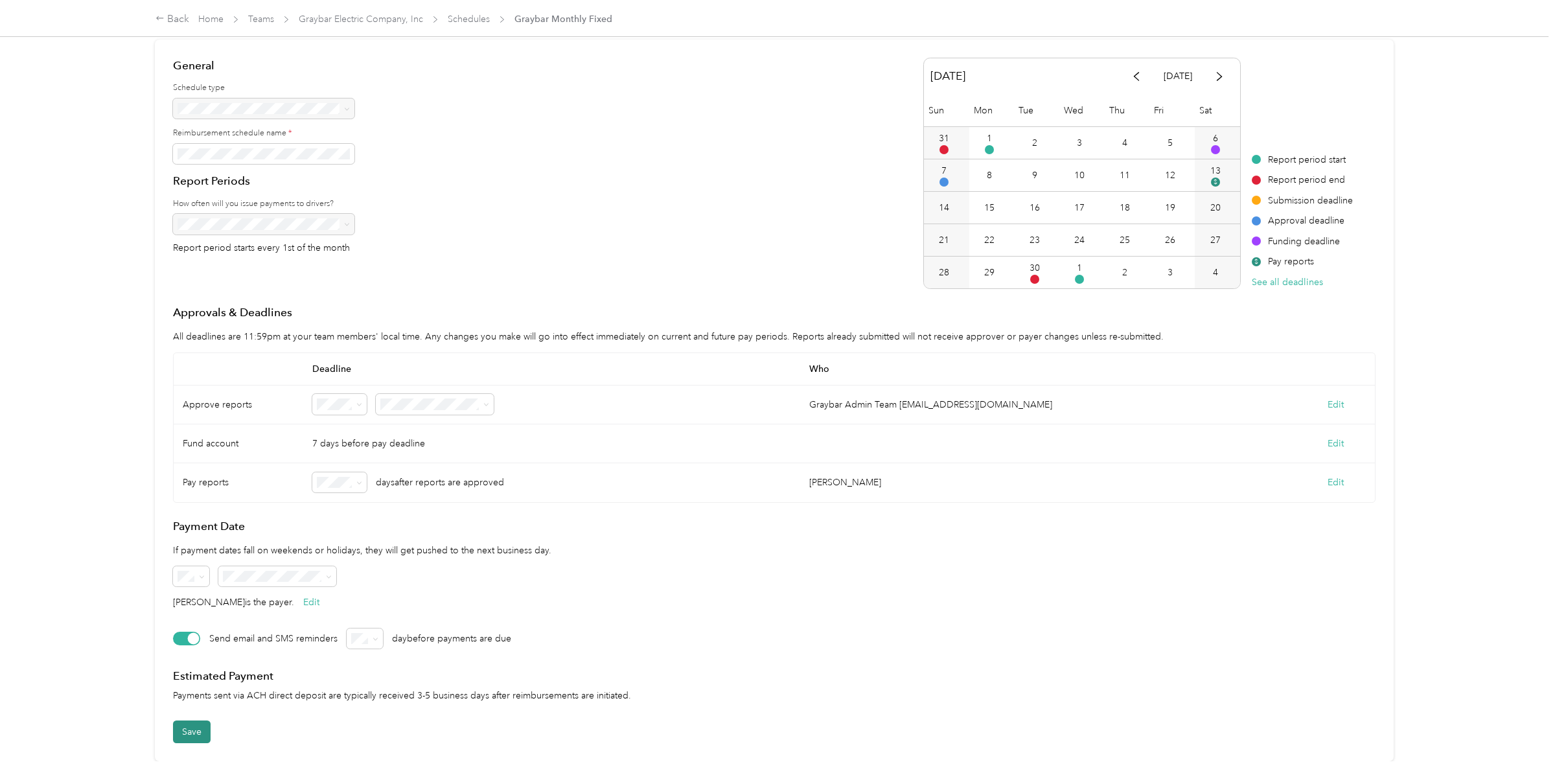
click at [194, 647] on button "Save" at bounding box center [192, 732] width 37 height 23
click at [268, 20] on link "Teams" at bounding box center [261, 19] width 26 height 11
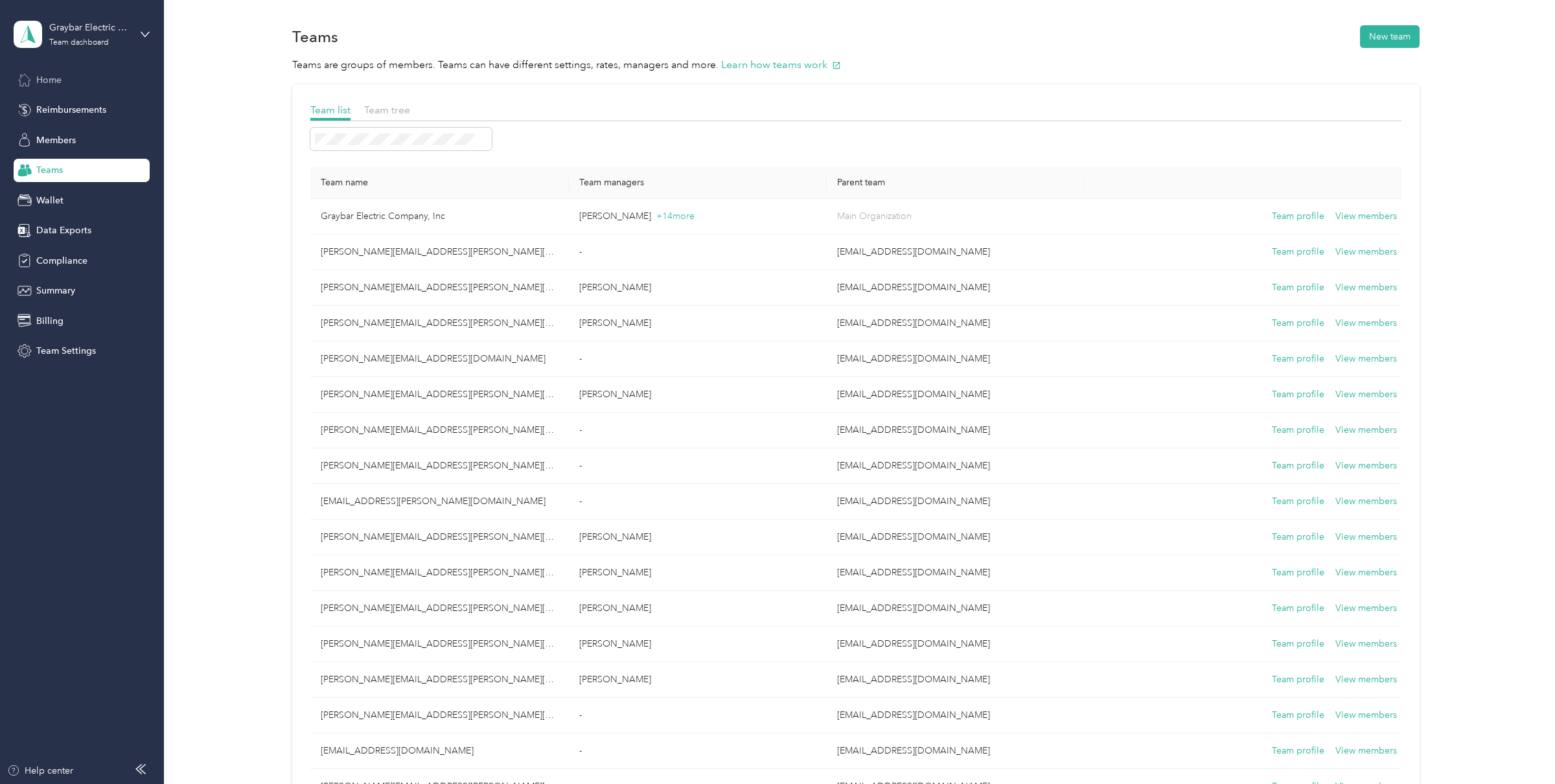
click at [51, 78] on span "Home" at bounding box center [49, 80] width 25 height 14
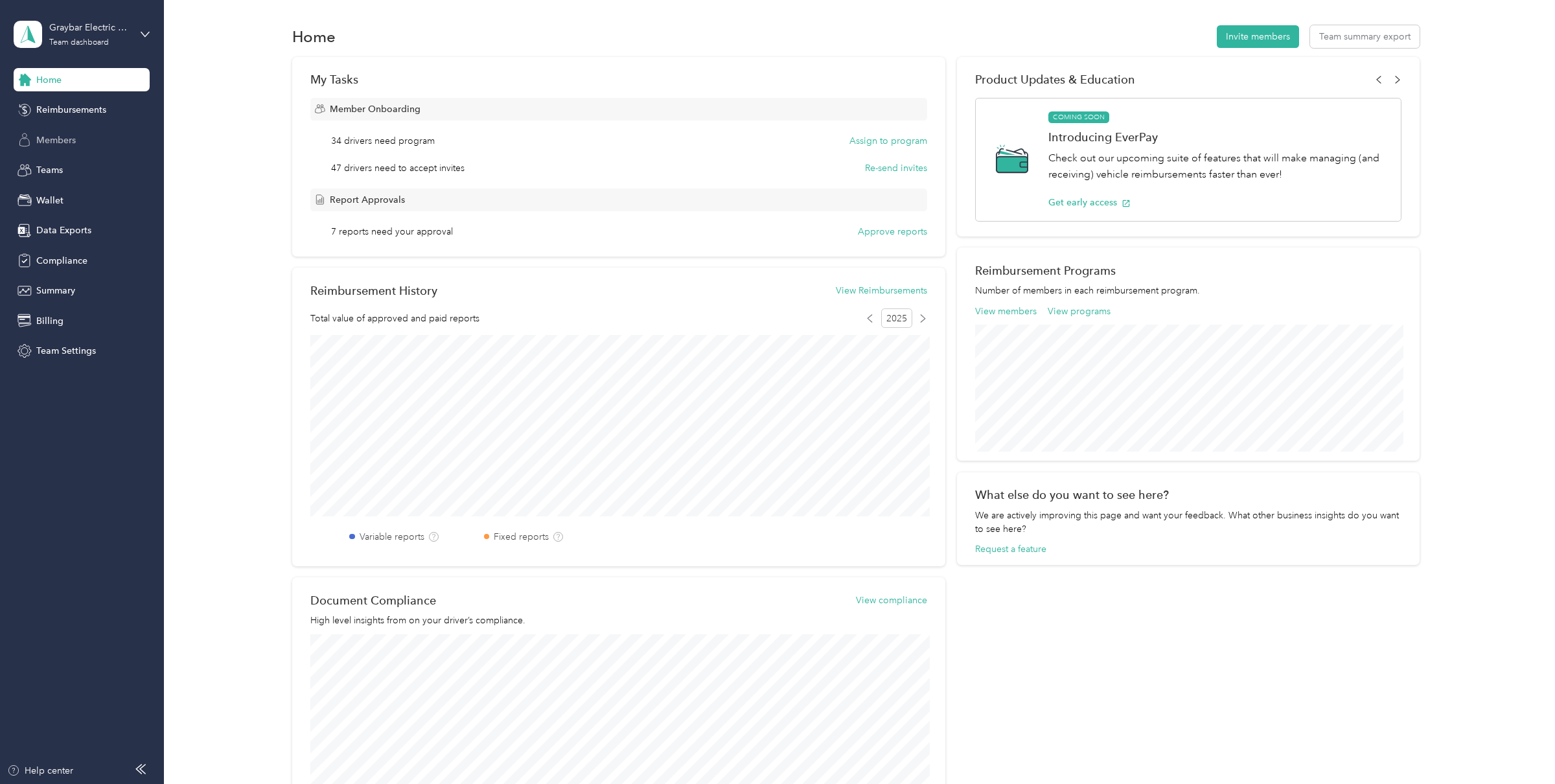
click at [57, 141] on span "Members" at bounding box center [56, 140] width 39 height 14
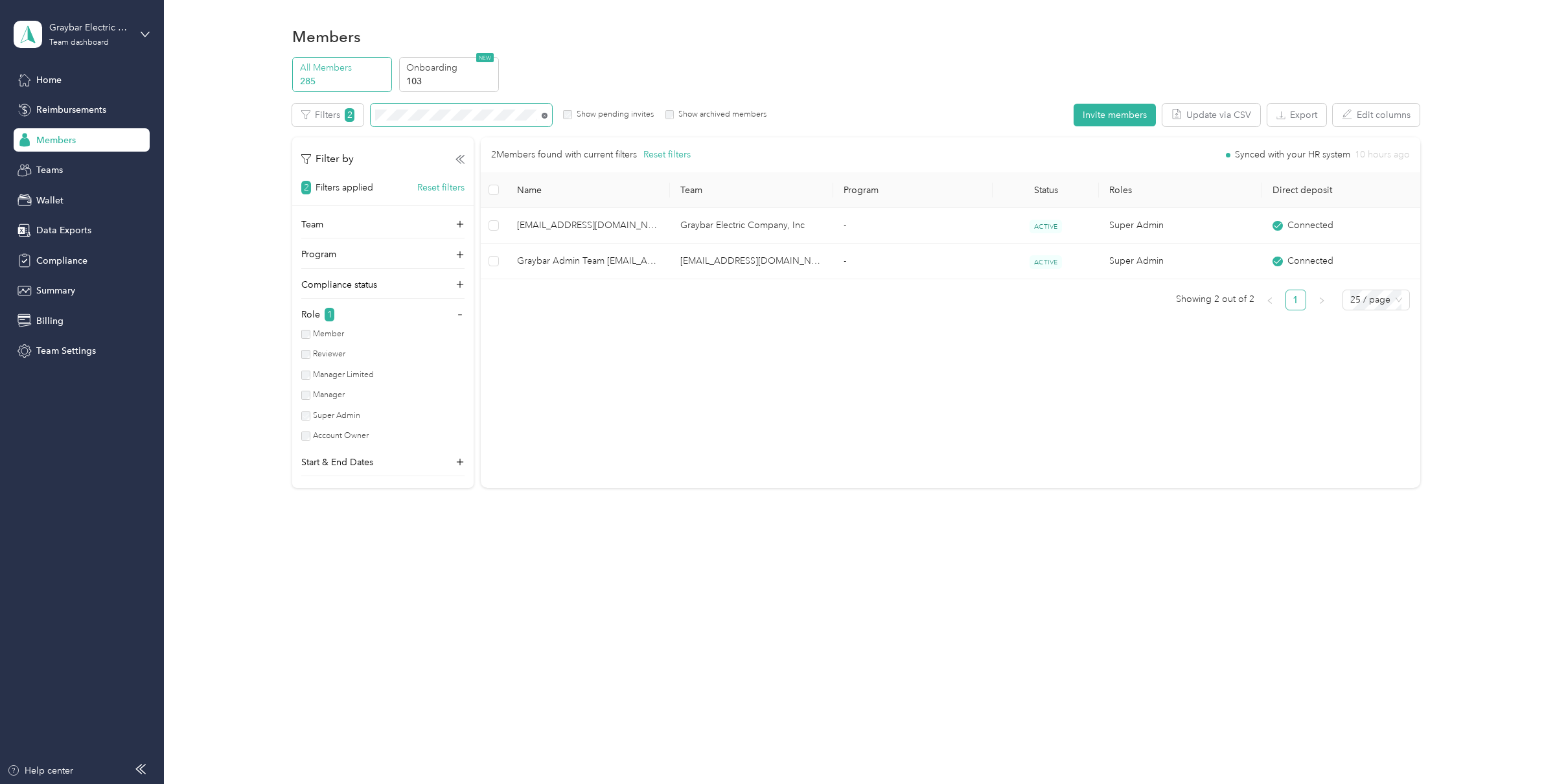
click at [545, 117] on icon at bounding box center [545, 115] width 6 height 6
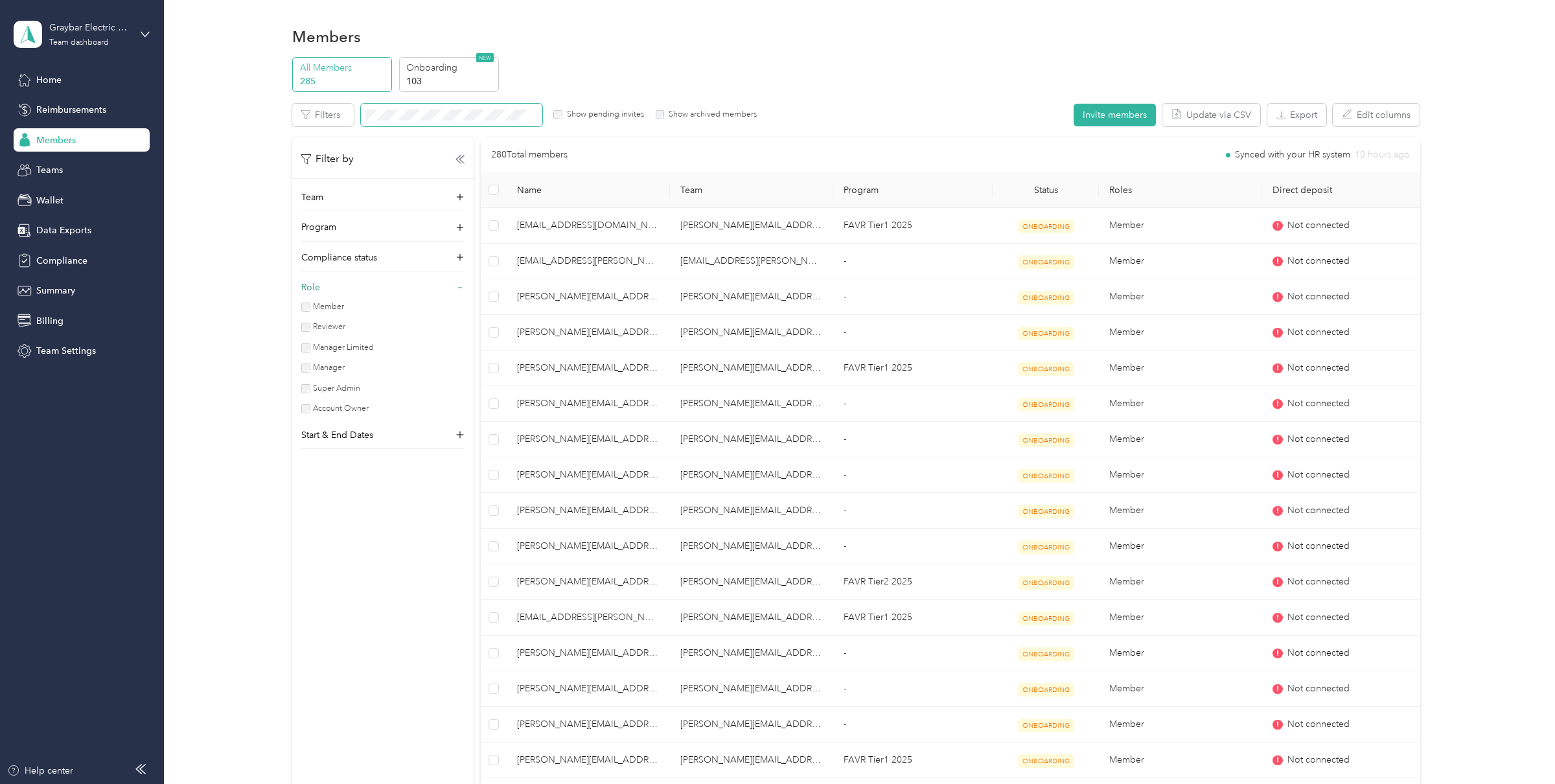
click at [461, 289] on icon at bounding box center [460, 288] width 9 height 9
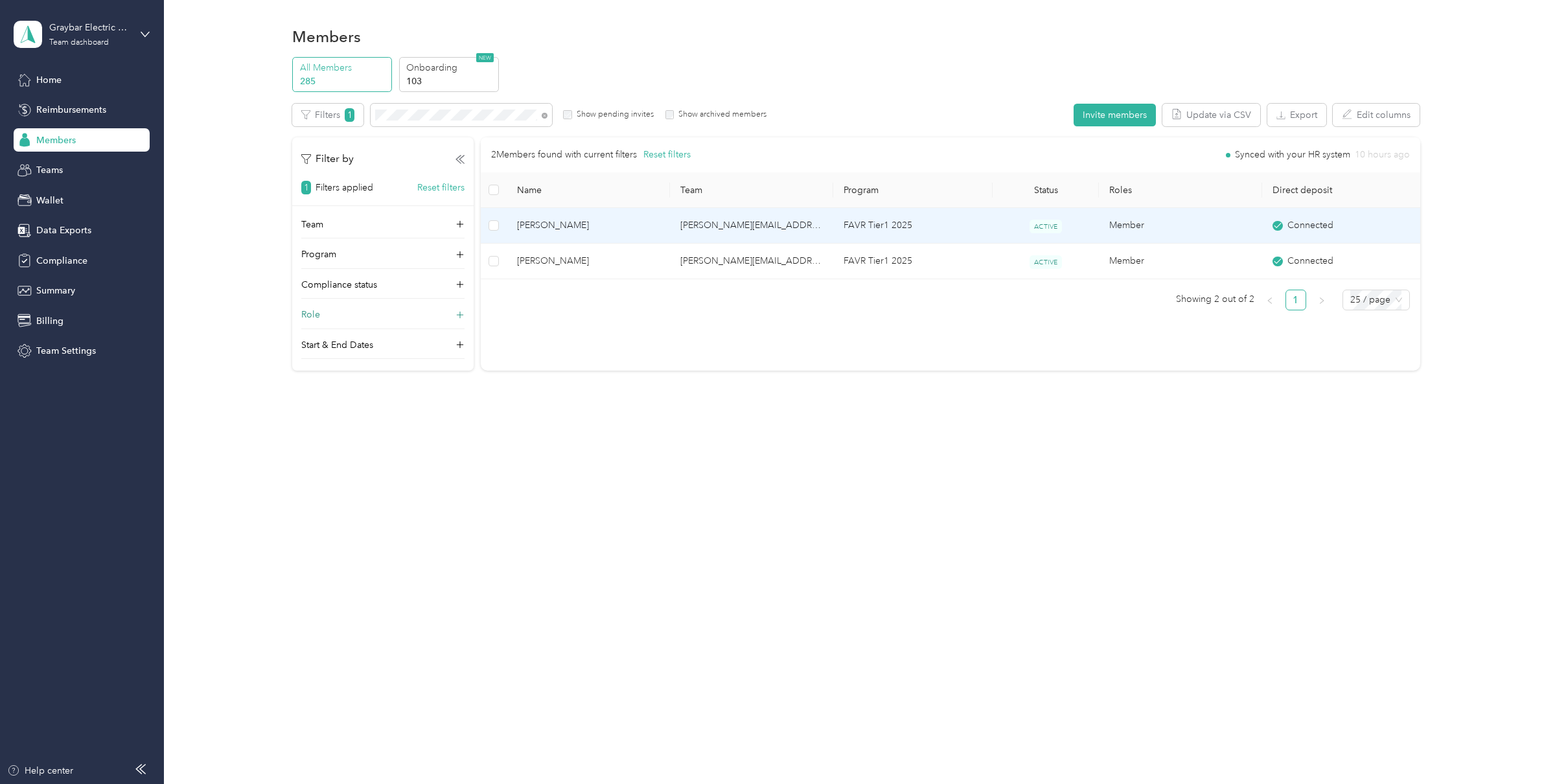
click at [532, 222] on span "[PERSON_NAME]" at bounding box center [588, 225] width 143 height 14
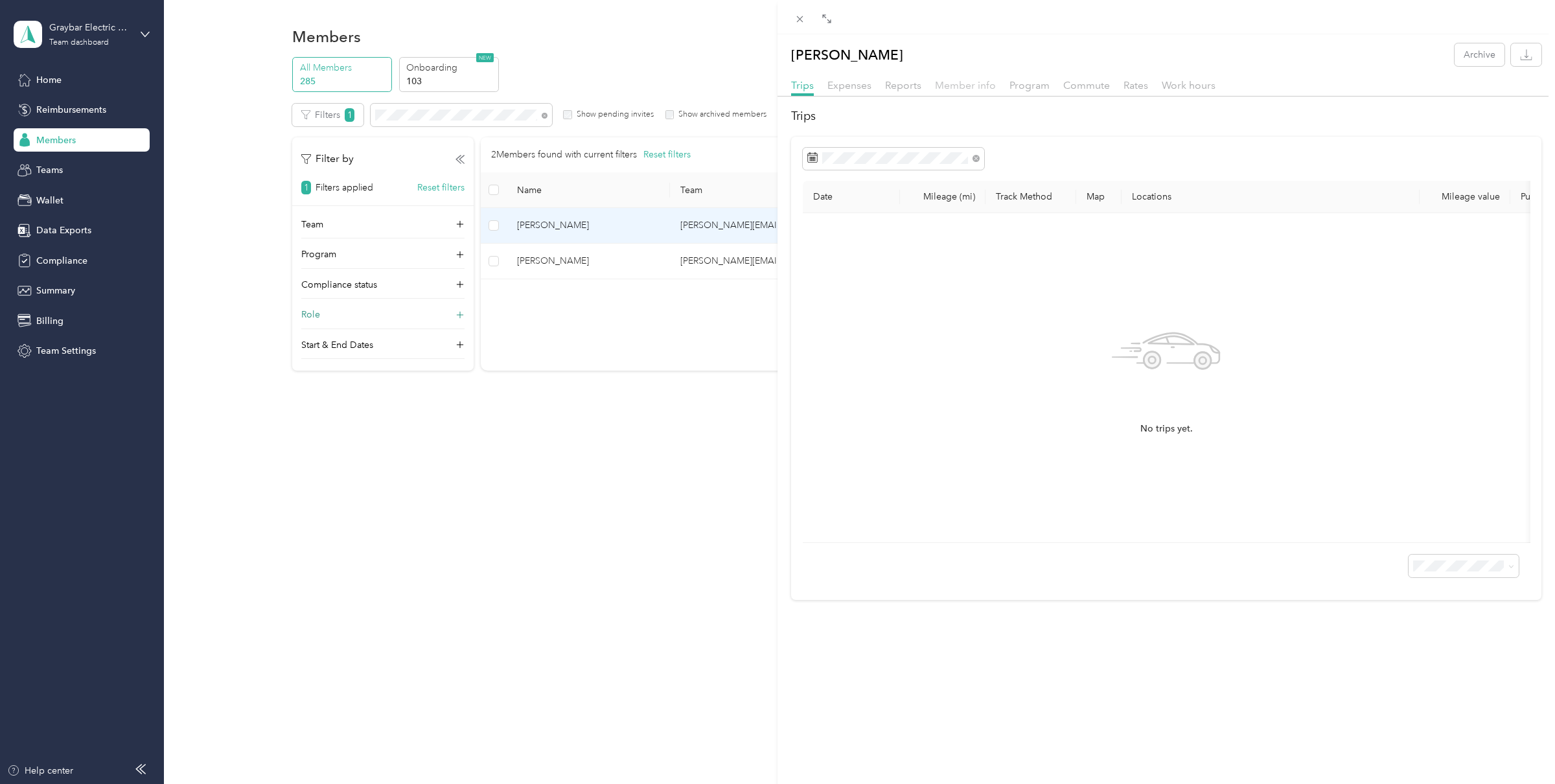
click at [988, 82] on span "Member info" at bounding box center [965, 85] width 61 height 12
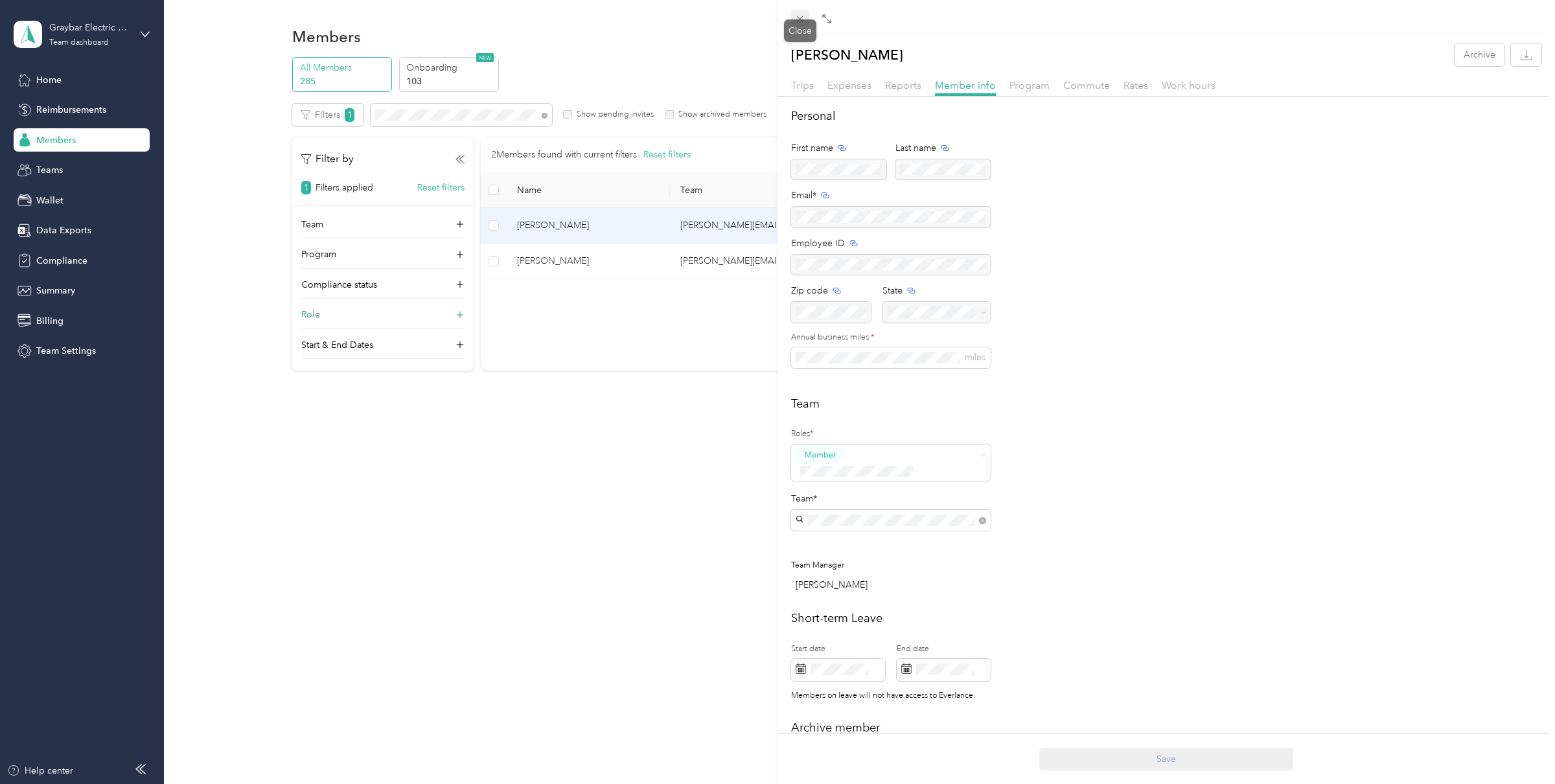
click at [799, 17] on icon at bounding box center [799, 19] width 11 height 11
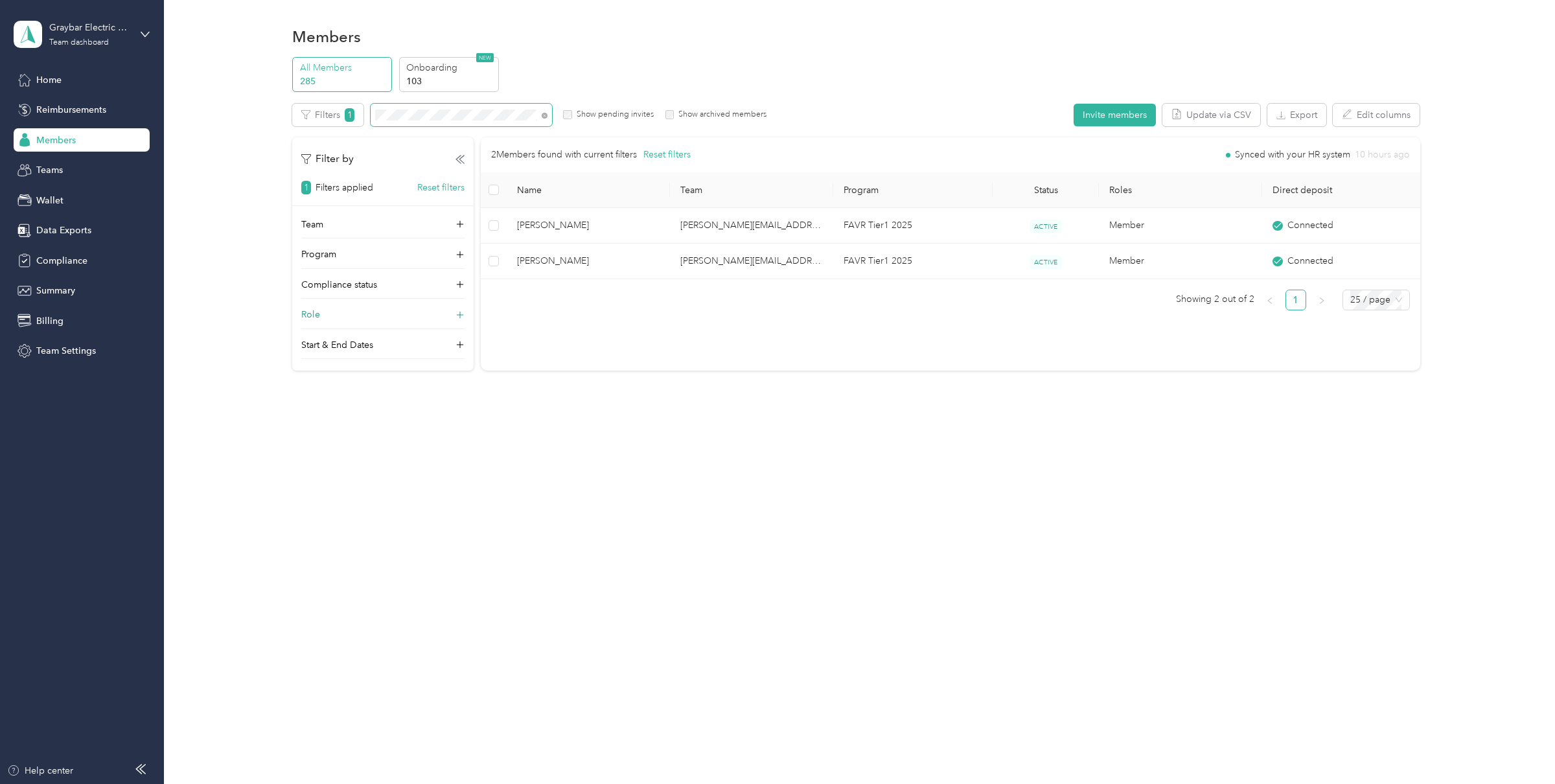
click at [548, 117] on span at bounding box center [461, 115] width 182 height 23
click at [545, 117] on icon at bounding box center [545, 115] width 6 height 6
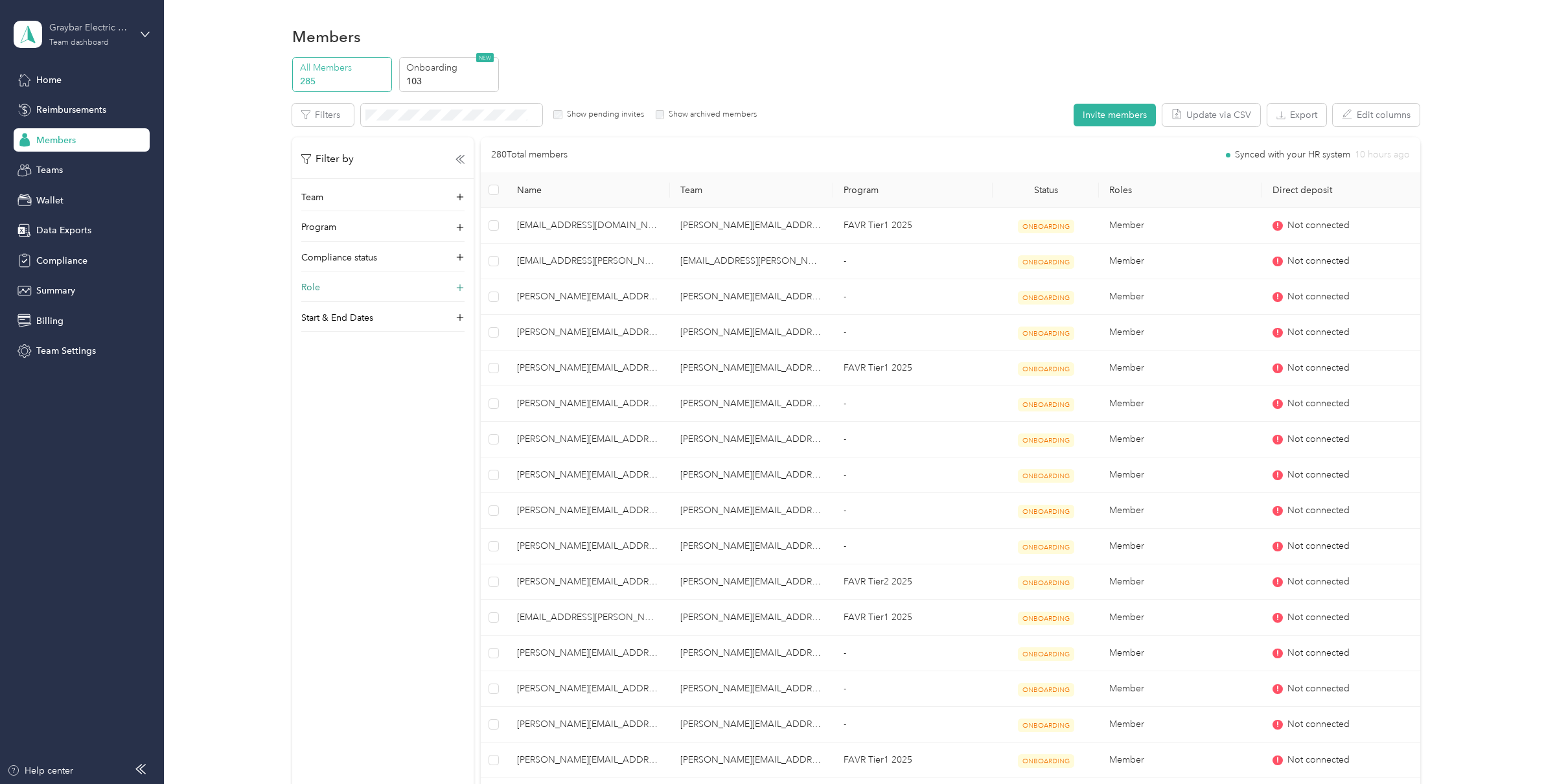
click at [126, 31] on div "Graybar Electric Company, Inc" at bounding box center [90, 27] width 81 height 14
click at [72, 159] on div "Log out" at bounding box center [50, 165] width 50 height 14
